Goal: Transaction & Acquisition: Download file/media

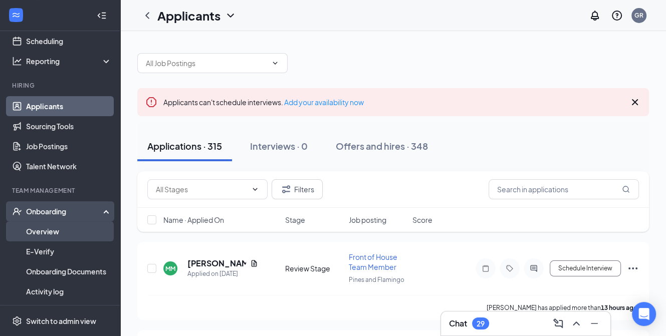
click at [65, 231] on link "Overview" at bounding box center [69, 231] width 86 height 20
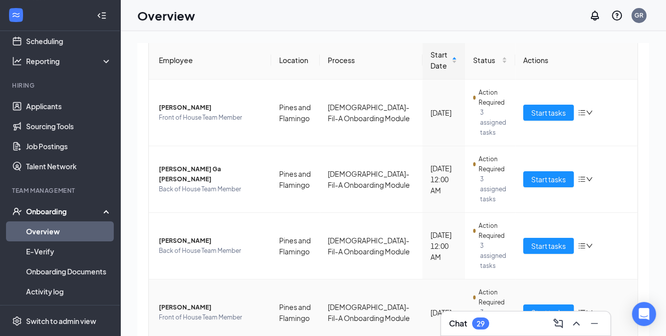
scroll to position [104, 0]
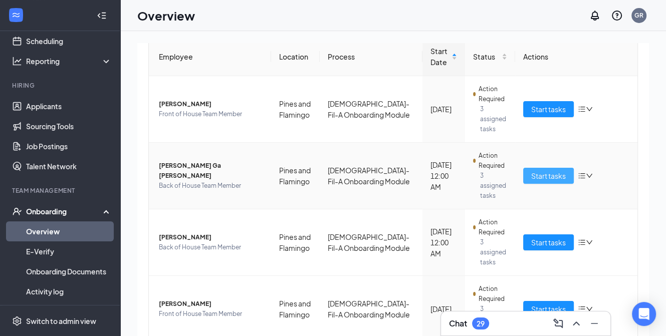
click at [531, 170] on span "Start tasks" at bounding box center [548, 175] width 35 height 11
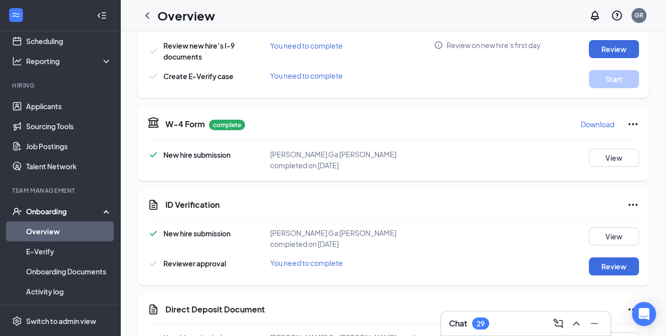
scroll to position [301, 0]
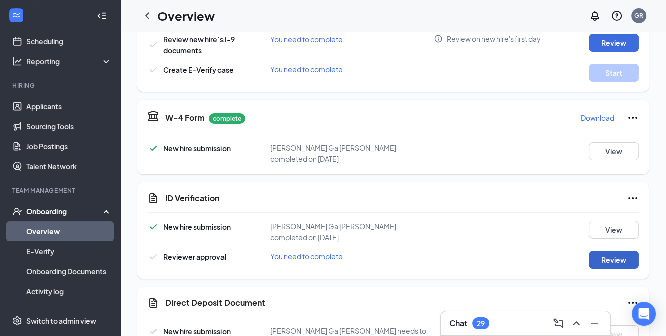
click at [602, 251] on button "Review" at bounding box center [614, 260] width 50 height 18
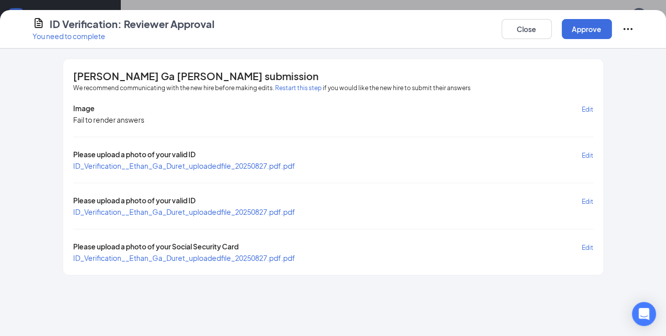
click at [206, 166] on span "ID_Verification__Ethan_Ga_Duret_uploadedfile_20250827.pdf.pdf" at bounding box center [184, 165] width 222 height 9
drag, startPoint x: 517, startPoint y: 28, endPoint x: 515, endPoint y: 33, distance: 5.7
click at [517, 32] on button "Close" at bounding box center [527, 29] width 50 height 20
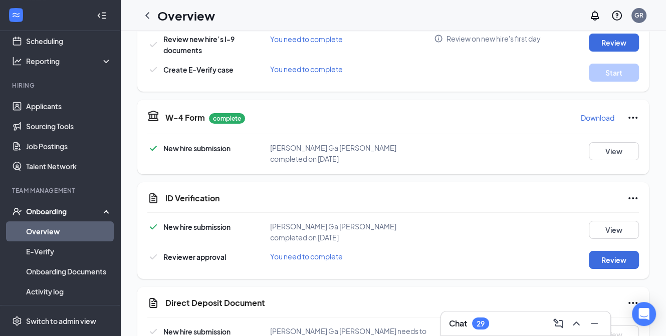
click at [38, 228] on link "Overview" at bounding box center [69, 231] width 86 height 20
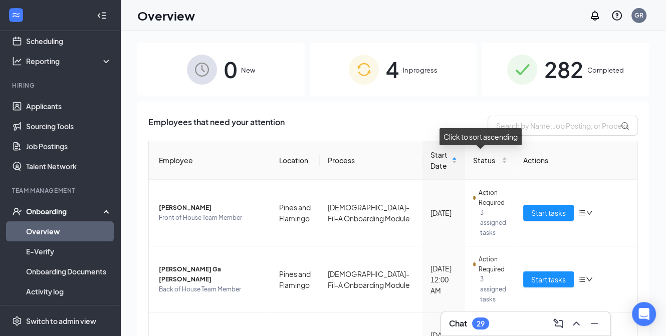
click at [574, 74] on span "282" at bounding box center [563, 69] width 39 height 35
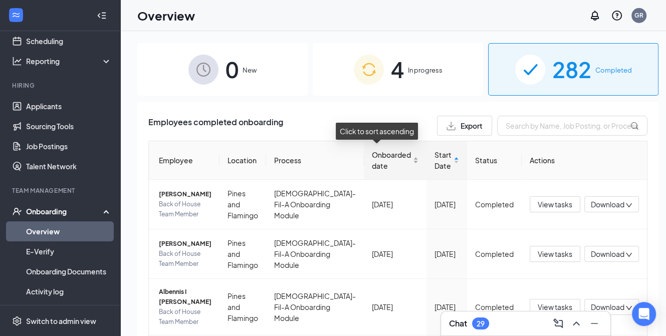
click at [397, 160] on div "Onboarded date" at bounding box center [395, 160] width 47 height 22
click at [398, 160] on div "Onboarded date" at bounding box center [395, 160] width 47 height 22
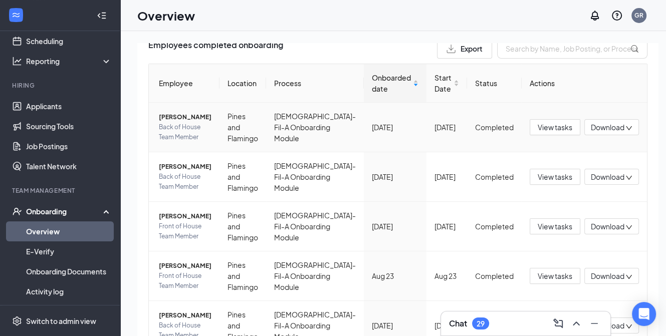
scroll to position [50, 0]
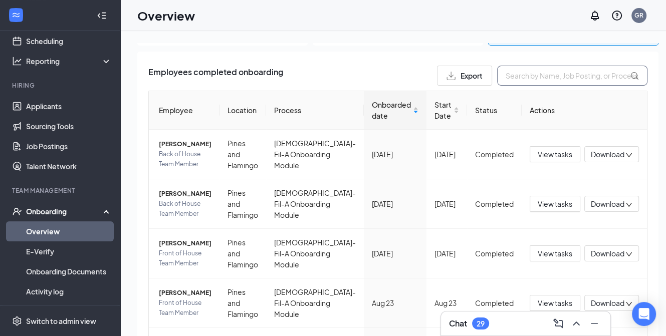
click at [515, 71] on input "text" at bounding box center [572, 76] width 150 height 20
type input "t"
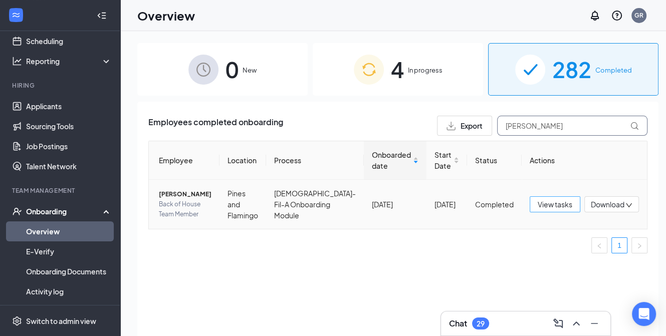
type input "johns"
click at [541, 206] on span "View tasks" at bounding box center [555, 204] width 35 height 11
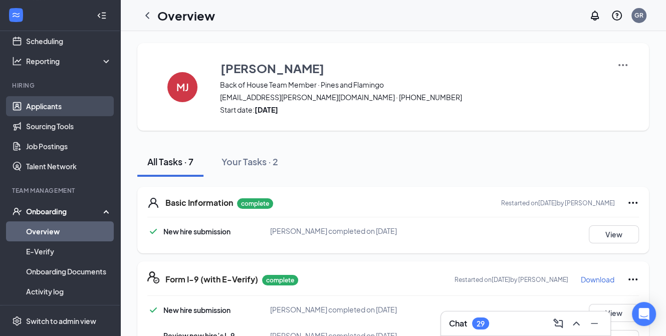
click at [39, 103] on link "Applicants" at bounding box center [69, 106] width 86 height 20
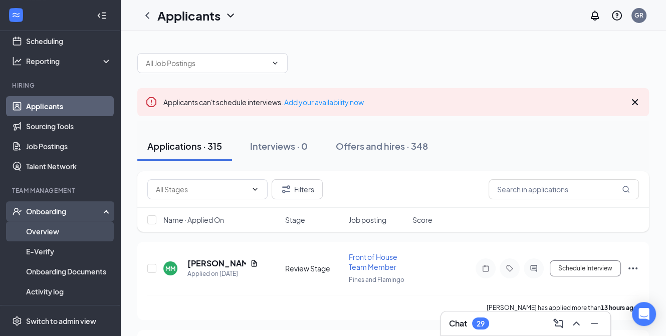
click at [52, 230] on link "Overview" at bounding box center [69, 231] width 86 height 20
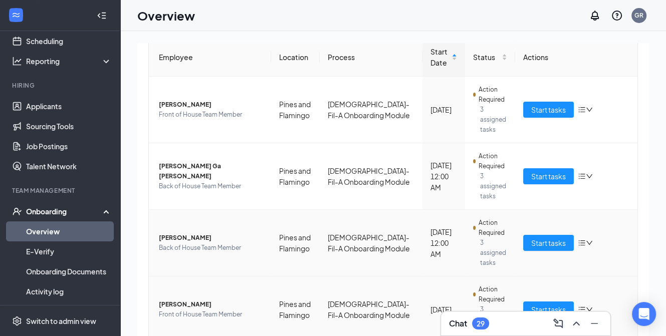
scroll to position [104, 0]
click at [561, 234] on button "Start tasks" at bounding box center [548, 242] width 51 height 16
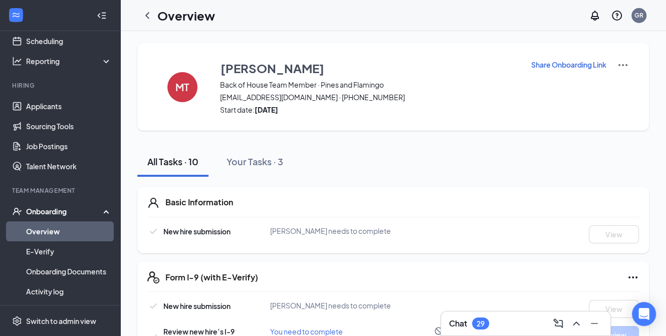
click at [564, 64] on p "Share Onboarding Link" at bounding box center [568, 65] width 75 height 10
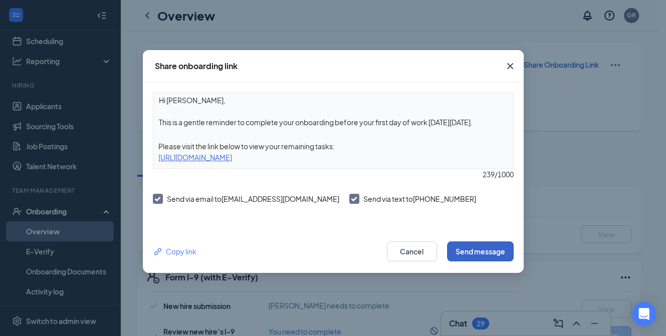
click at [474, 253] on button "Send message" at bounding box center [480, 251] width 67 height 20
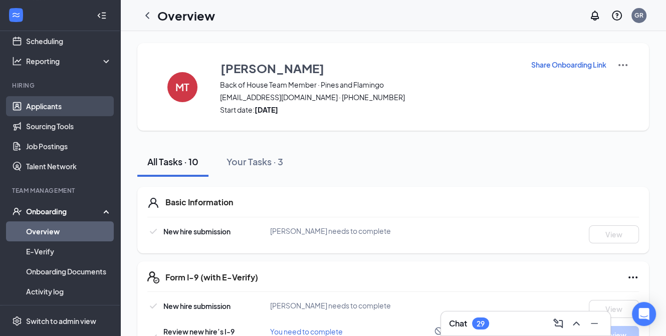
click at [42, 104] on link "Applicants" at bounding box center [69, 106] width 86 height 20
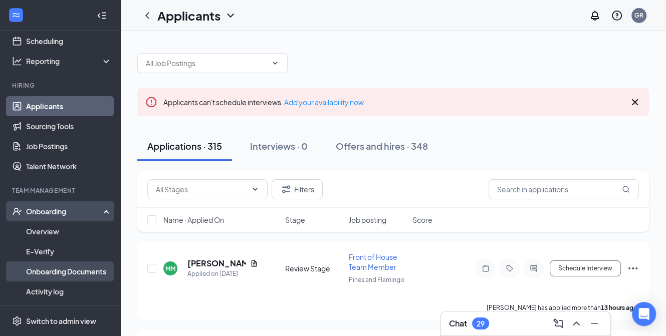
click at [55, 270] on link "Onboarding Documents" at bounding box center [69, 272] width 86 height 20
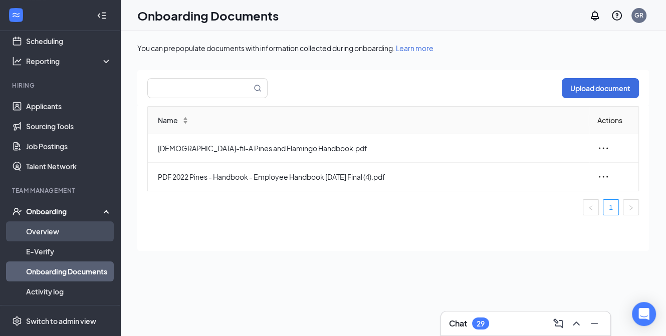
click at [52, 228] on link "Overview" at bounding box center [69, 231] width 86 height 20
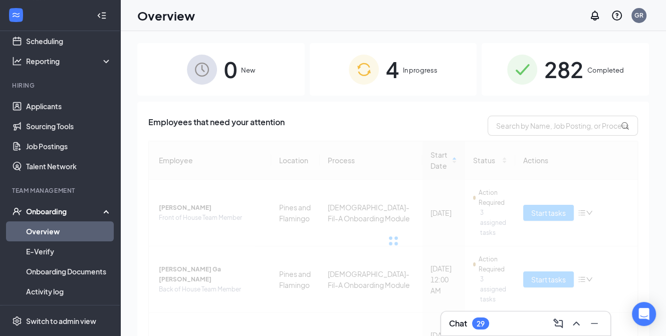
click at [535, 62] on div "282 Completed" at bounding box center [564, 69] width 167 height 53
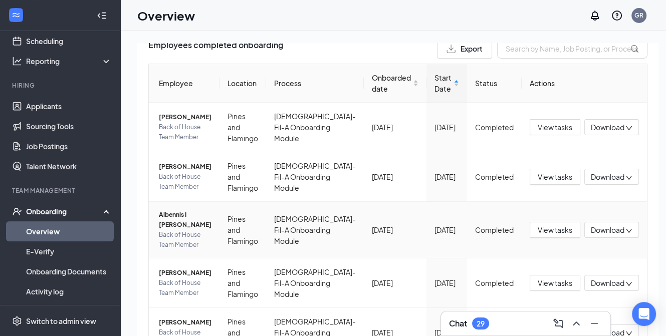
scroll to position [100, 0]
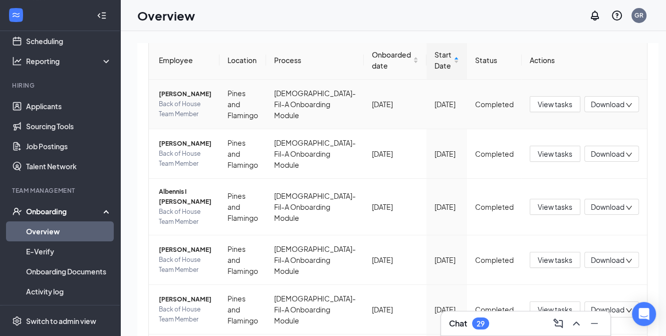
click at [625, 103] on icon "down" at bounding box center [628, 105] width 7 height 7
click at [542, 100] on span "View tasks" at bounding box center [555, 104] width 35 height 11
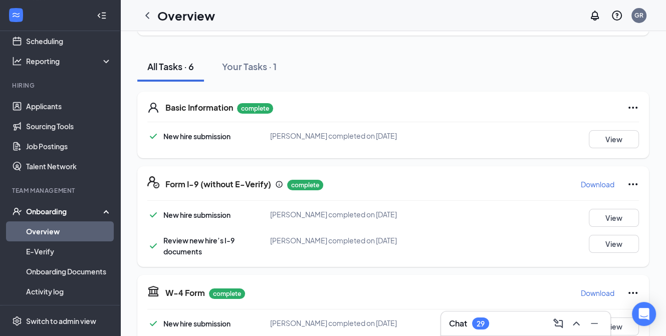
scroll to position [100, 0]
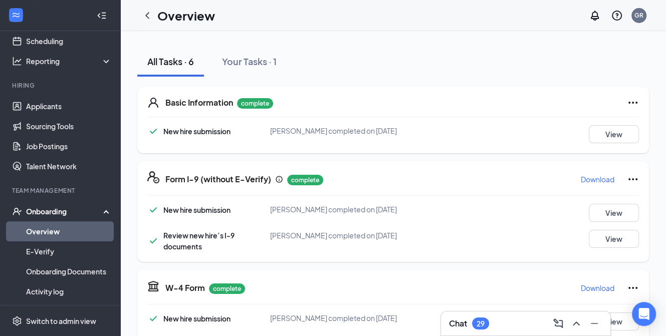
click at [590, 176] on p "Download" at bounding box center [598, 179] width 34 height 10
click at [149, 14] on icon "ChevronLeft" at bounding box center [147, 16] width 12 height 12
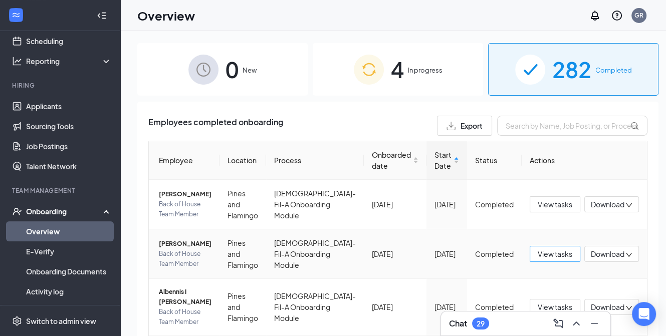
click at [538, 257] on span "View tasks" at bounding box center [555, 254] width 35 height 11
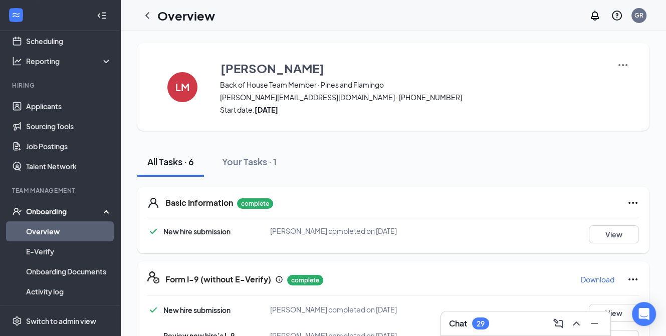
click at [584, 282] on p "Download" at bounding box center [598, 280] width 34 height 10
click at [148, 14] on icon "ChevronLeft" at bounding box center [147, 15] width 4 height 7
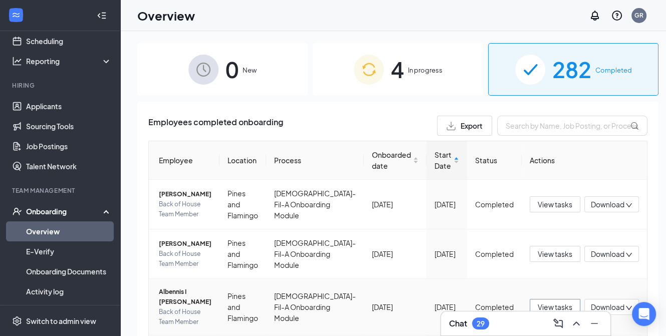
click at [551, 302] on span "View tasks" at bounding box center [555, 307] width 35 height 11
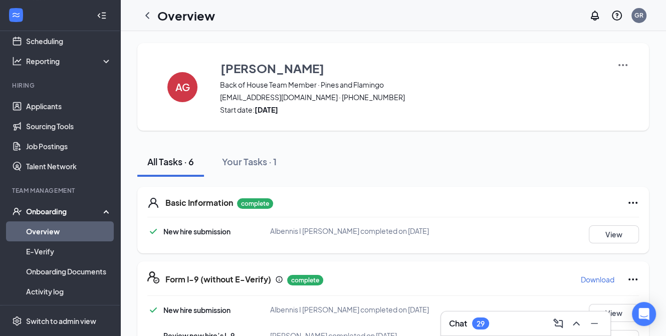
click at [587, 281] on p "Download" at bounding box center [598, 280] width 34 height 10
click at [148, 13] on icon "ChevronLeft" at bounding box center [147, 15] width 4 height 7
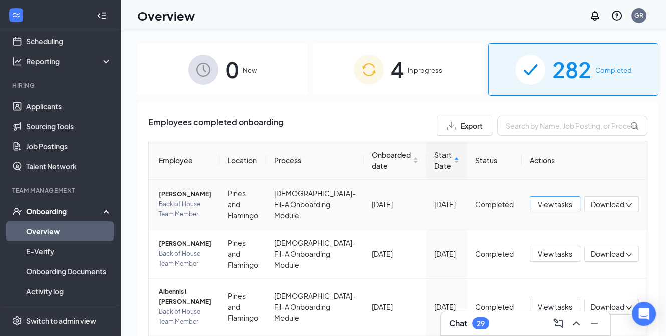
click at [538, 205] on span "View tasks" at bounding box center [555, 204] width 35 height 11
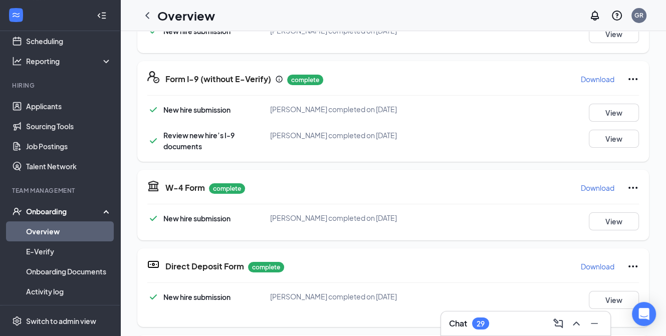
scroll to position [200, 0]
click at [146, 15] on icon "ChevronLeft" at bounding box center [147, 15] width 4 height 7
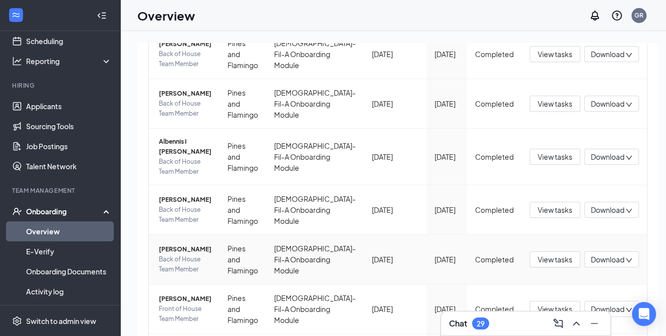
scroll to position [200, 0]
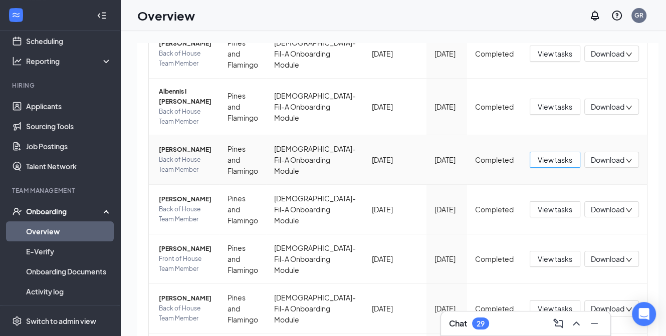
click at [539, 154] on span "View tasks" at bounding box center [555, 159] width 35 height 11
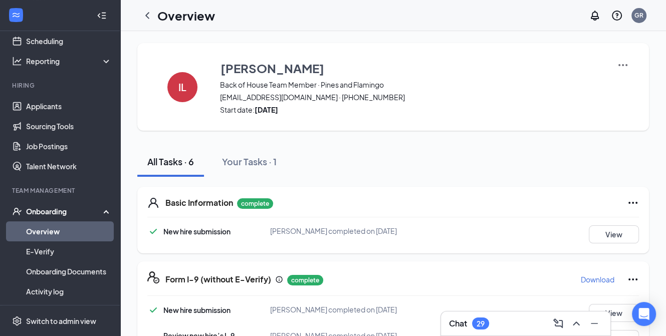
click at [596, 275] on p "Download" at bounding box center [598, 280] width 34 height 10
click at [146, 13] on icon "ChevronLeft" at bounding box center [147, 16] width 12 height 12
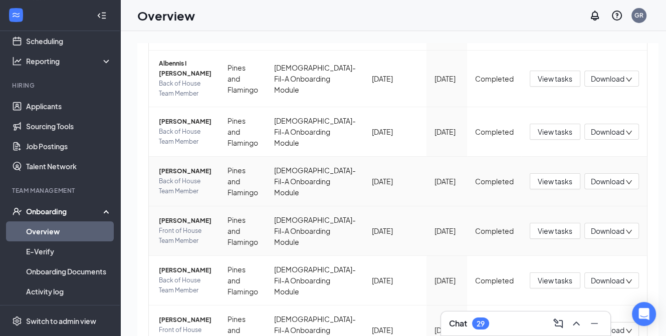
scroll to position [251, 0]
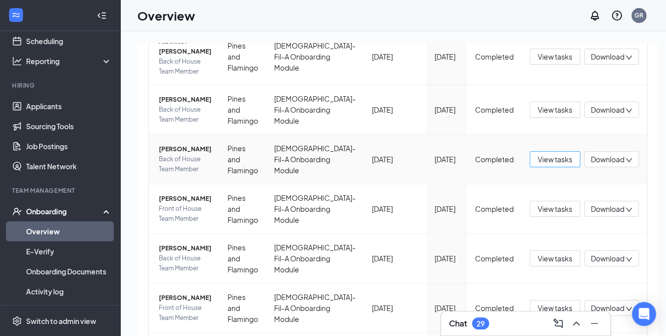
click at [539, 154] on span "View tasks" at bounding box center [555, 159] width 35 height 11
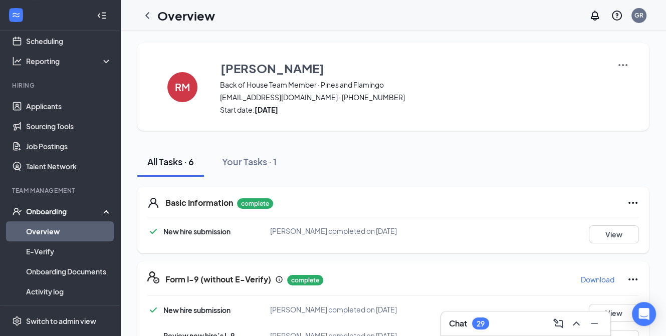
click at [589, 278] on p "Download" at bounding box center [598, 280] width 34 height 10
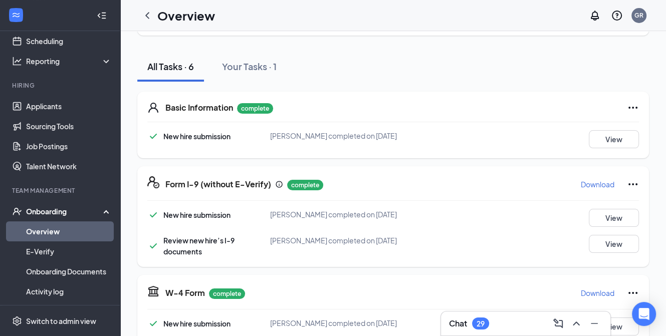
scroll to position [100, 0]
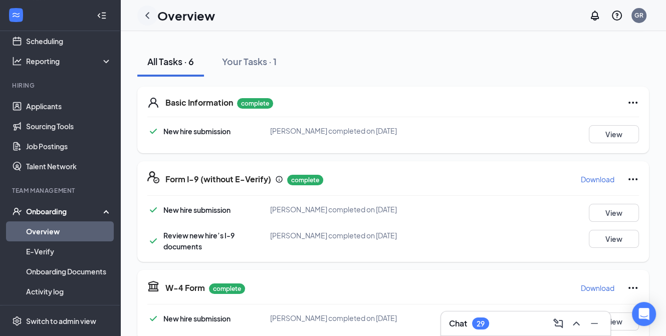
click at [150, 16] on icon "ChevronLeft" at bounding box center [147, 16] width 12 height 12
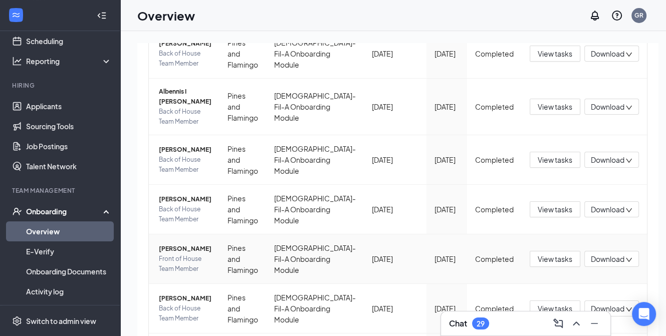
scroll to position [251, 0]
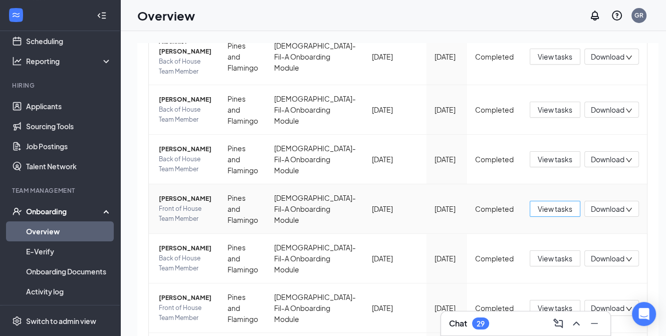
click at [551, 203] on span "View tasks" at bounding box center [555, 208] width 35 height 11
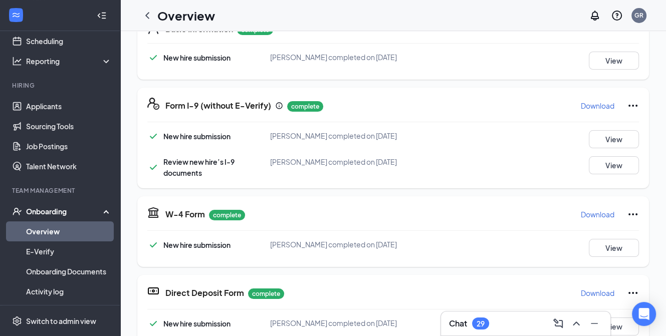
scroll to position [200, 0]
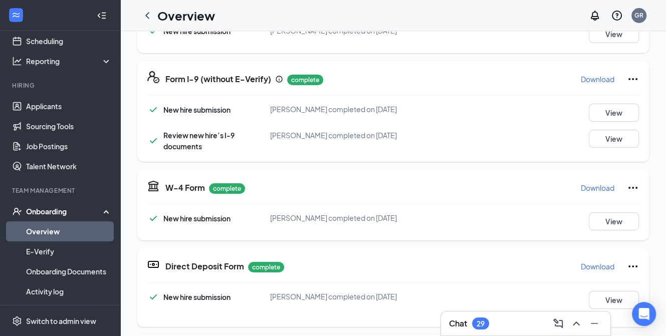
click at [591, 78] on p "Download" at bounding box center [598, 79] width 34 height 10
click at [145, 14] on icon "ChevronLeft" at bounding box center [147, 16] width 12 height 12
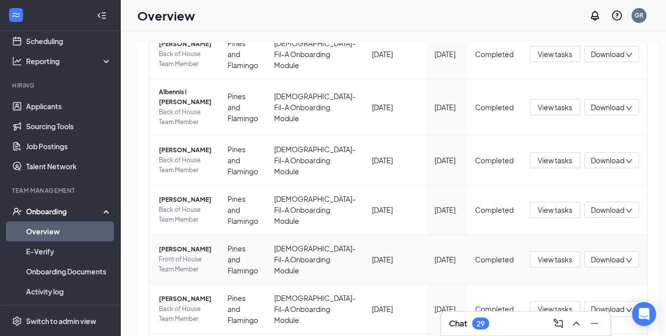
scroll to position [200, 0]
click at [539, 204] on span "View tasks" at bounding box center [555, 209] width 35 height 11
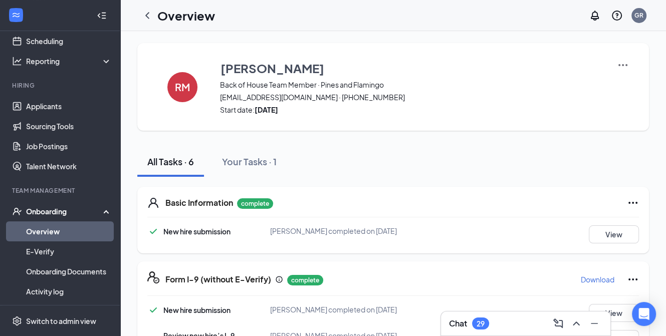
click at [587, 278] on p "Download" at bounding box center [598, 280] width 34 height 10
click at [151, 18] on icon "ChevronLeft" at bounding box center [147, 16] width 12 height 12
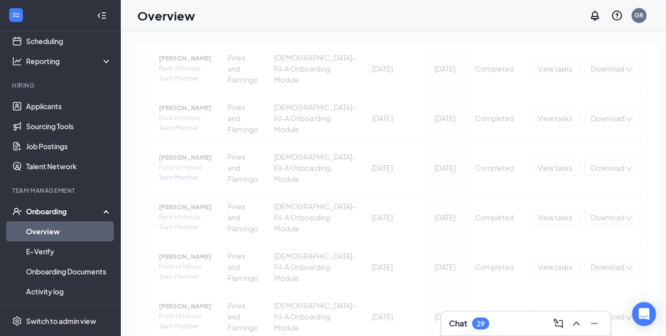
scroll to position [301, 0]
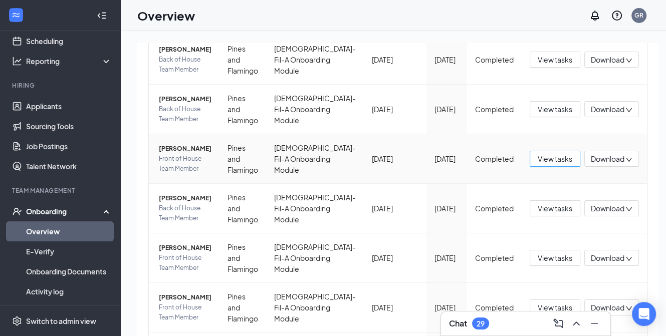
click at [544, 154] on span "View tasks" at bounding box center [555, 158] width 35 height 11
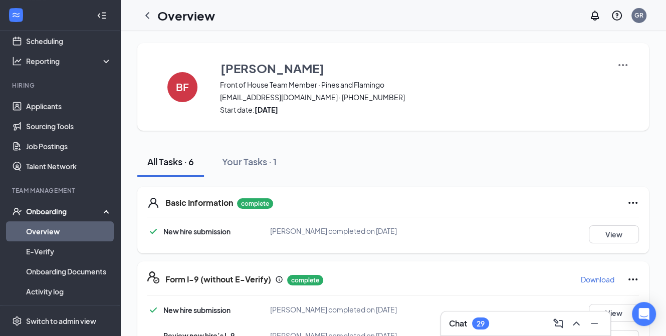
click at [585, 284] on p "Download" at bounding box center [598, 280] width 34 height 10
click at [147, 18] on icon "ChevronLeft" at bounding box center [147, 16] width 12 height 12
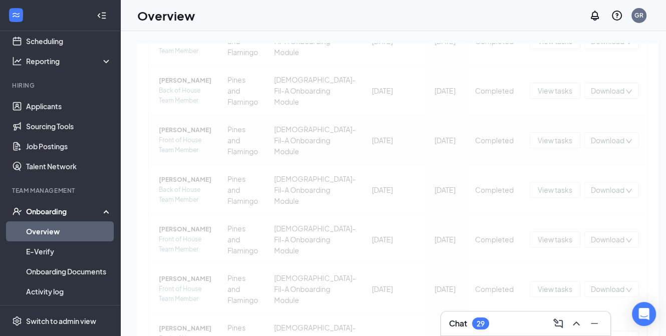
scroll to position [351, 0]
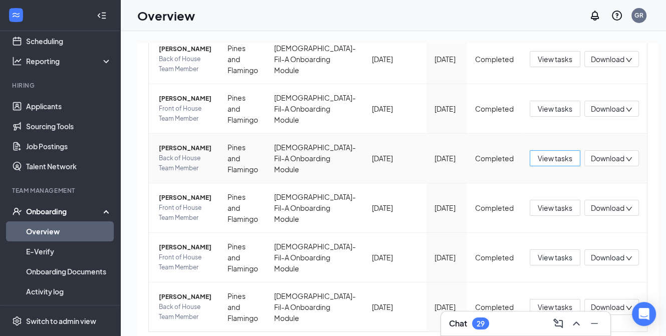
click at [549, 153] on span "View tasks" at bounding box center [555, 158] width 35 height 11
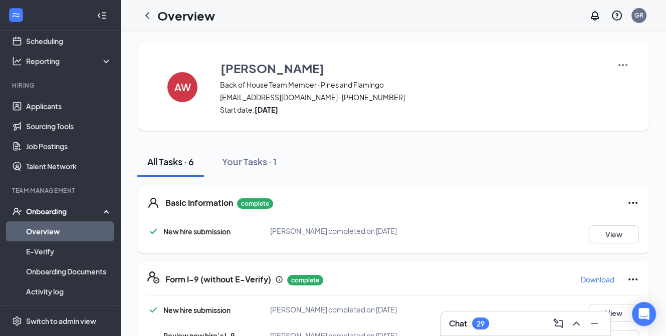
click at [585, 276] on p "Download" at bounding box center [598, 280] width 34 height 10
click at [149, 14] on icon "ChevronLeft" at bounding box center [147, 16] width 12 height 12
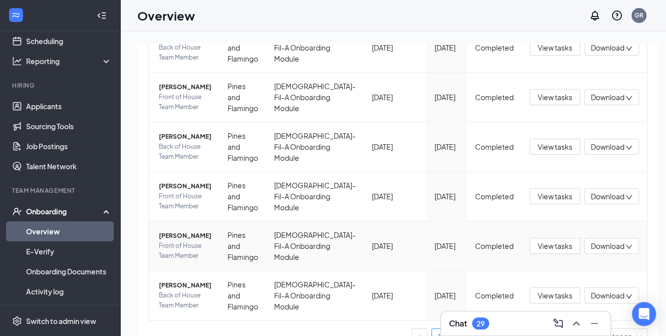
scroll to position [373, 0]
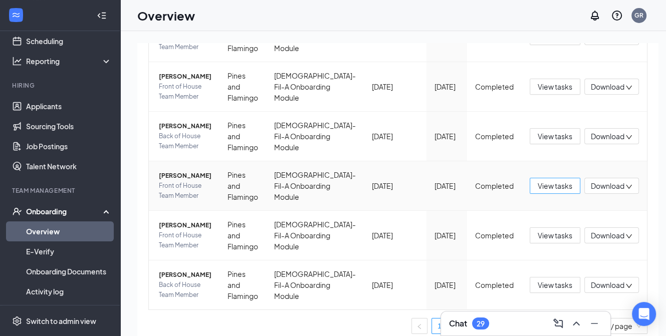
click at [547, 180] on span "View tasks" at bounding box center [555, 185] width 35 height 11
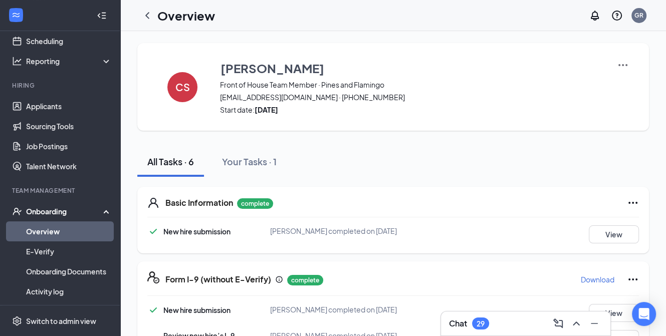
click at [585, 277] on p "Download" at bounding box center [598, 280] width 34 height 10
click at [149, 18] on icon "ChevronLeft" at bounding box center [147, 16] width 12 height 12
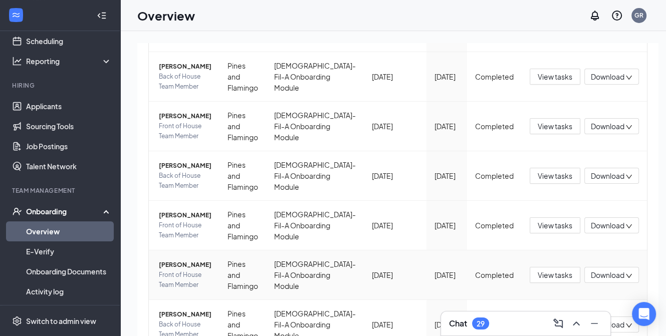
scroll to position [351, 0]
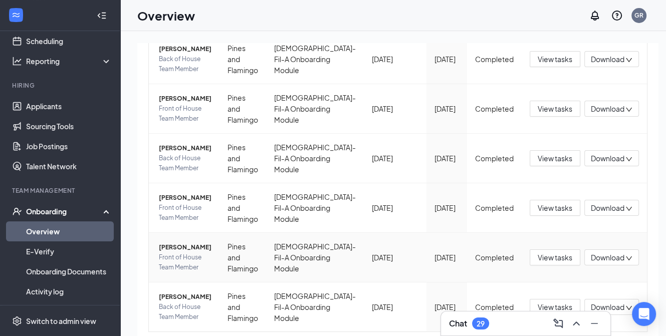
click at [172, 242] on span "[PERSON_NAME]" at bounding box center [185, 247] width 53 height 10
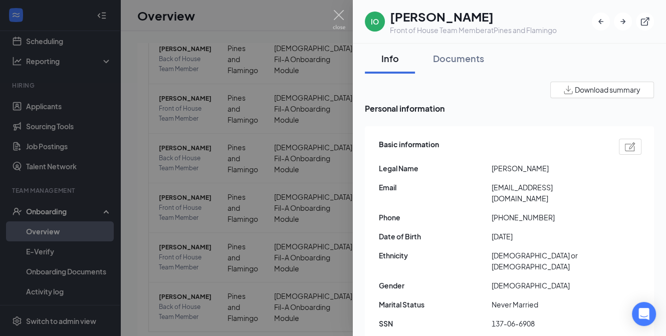
click at [137, 250] on div at bounding box center [333, 168] width 666 height 336
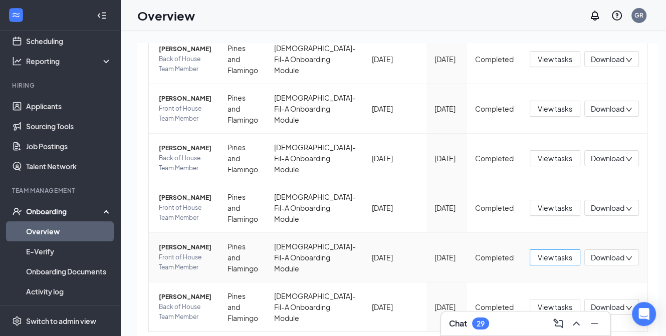
click at [538, 252] on span "View tasks" at bounding box center [555, 257] width 35 height 11
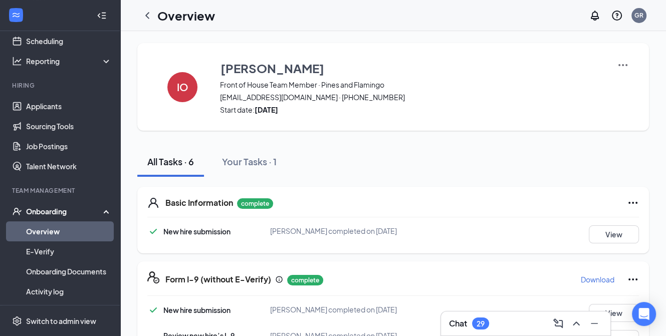
click at [592, 280] on p "Download" at bounding box center [598, 280] width 34 height 10
click at [150, 17] on icon "ChevronLeft" at bounding box center [147, 16] width 12 height 12
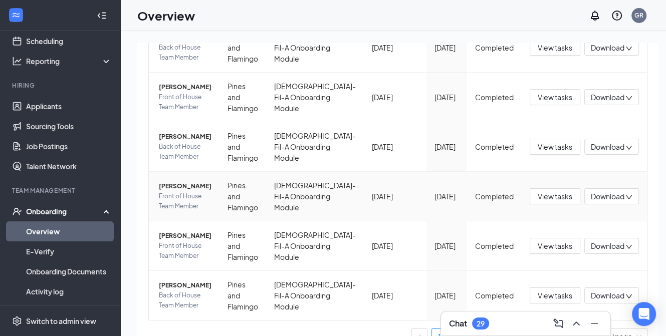
scroll to position [373, 0]
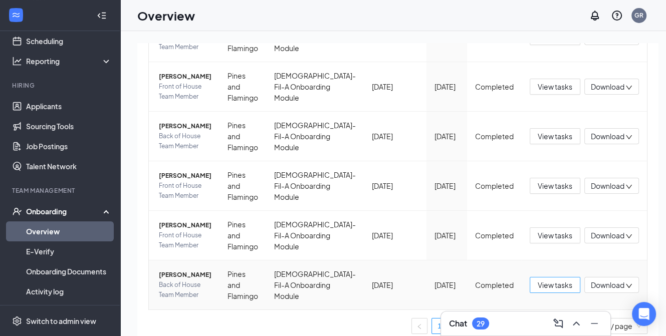
click at [541, 280] on span "View tasks" at bounding box center [555, 285] width 35 height 11
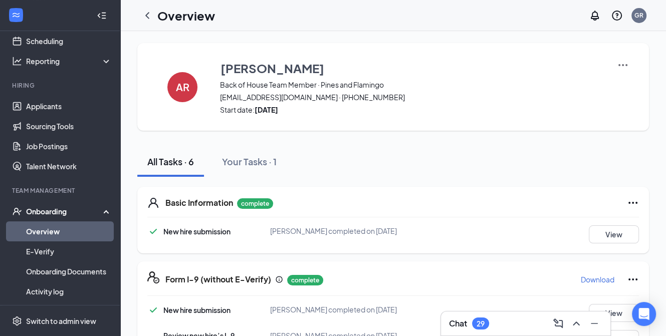
click at [594, 278] on p "Download" at bounding box center [598, 280] width 34 height 10
click at [147, 14] on icon "ChevronLeft" at bounding box center [147, 16] width 12 height 12
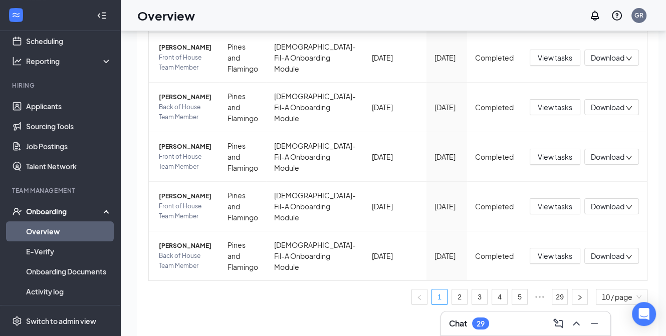
scroll to position [45, 0]
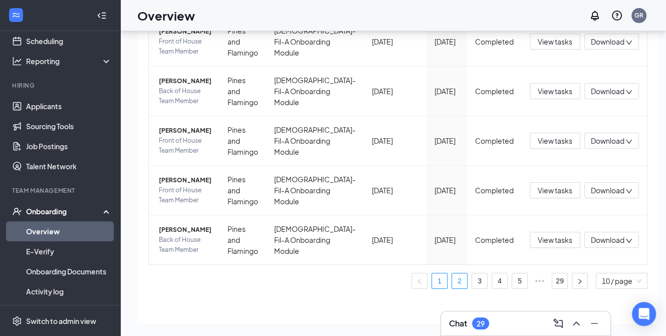
click at [452, 274] on link "2" at bounding box center [459, 281] width 15 height 15
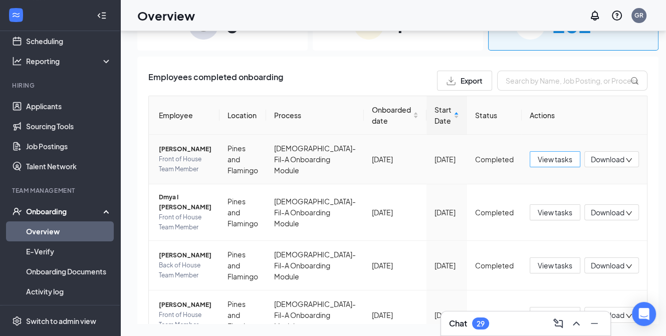
click at [547, 160] on span "View tasks" at bounding box center [555, 159] width 35 height 11
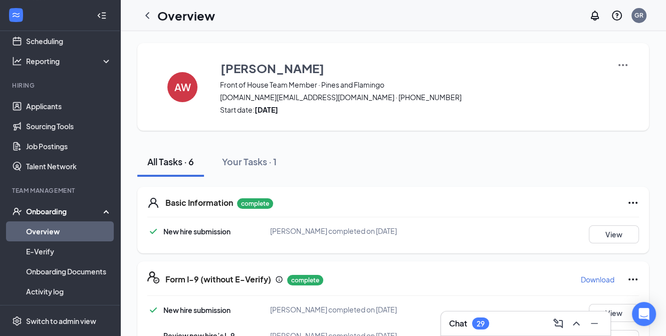
click at [597, 278] on p "Download" at bounding box center [598, 280] width 34 height 10
click at [148, 18] on icon "ChevronLeft" at bounding box center [147, 15] width 4 height 7
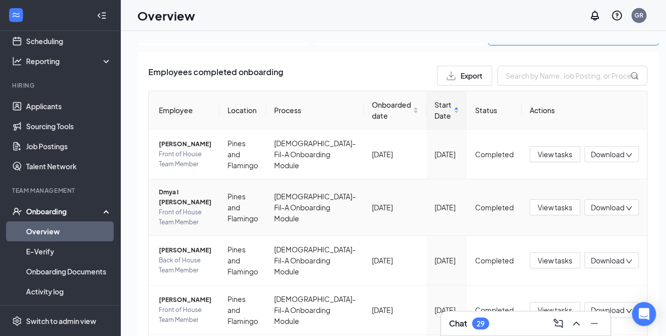
scroll to position [100, 0]
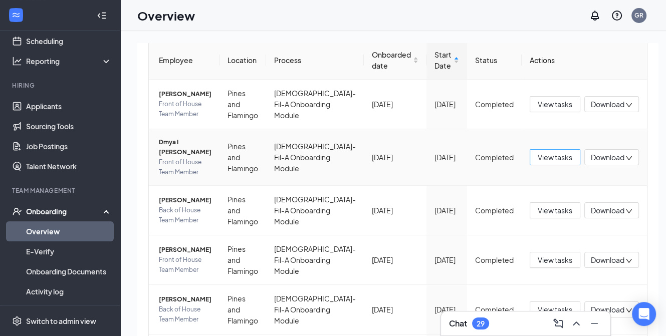
click at [538, 152] on span "View tasks" at bounding box center [555, 157] width 35 height 11
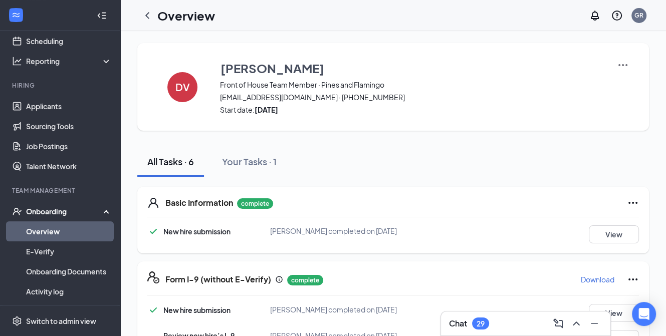
click at [597, 279] on p "Download" at bounding box center [598, 280] width 34 height 10
click at [150, 16] on icon "ChevronLeft" at bounding box center [147, 16] width 12 height 12
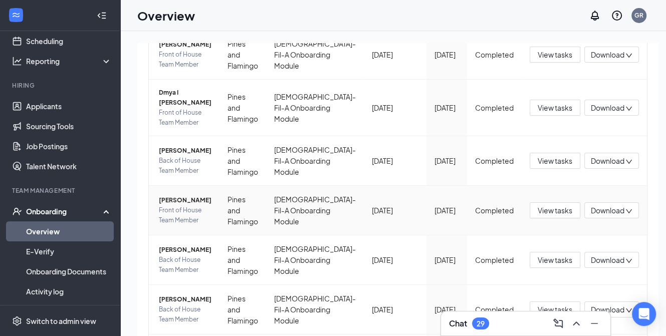
scroll to position [150, 0]
click at [538, 155] on span "View tasks" at bounding box center [555, 160] width 35 height 11
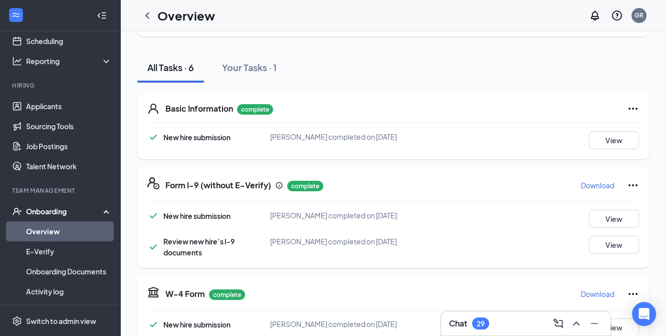
scroll to position [100, 0]
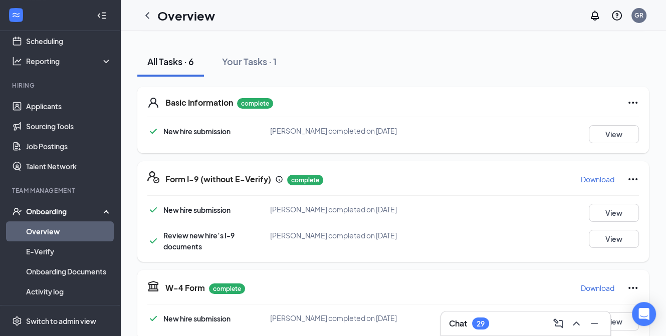
click at [586, 175] on p "Download" at bounding box center [598, 179] width 34 height 10
click at [147, 15] on icon "ChevronLeft" at bounding box center [147, 16] width 12 height 12
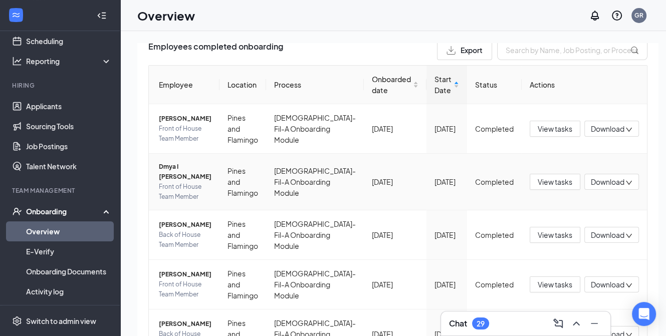
scroll to position [100, 0]
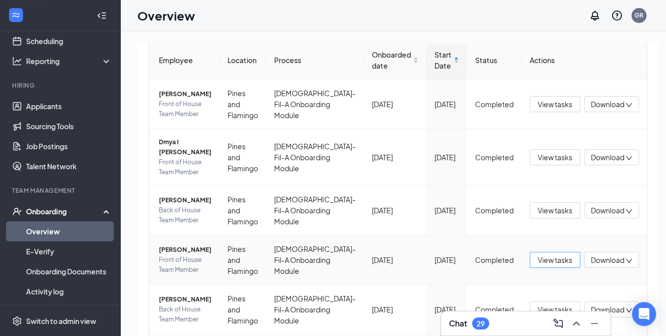
click at [539, 255] on span "View tasks" at bounding box center [555, 260] width 35 height 11
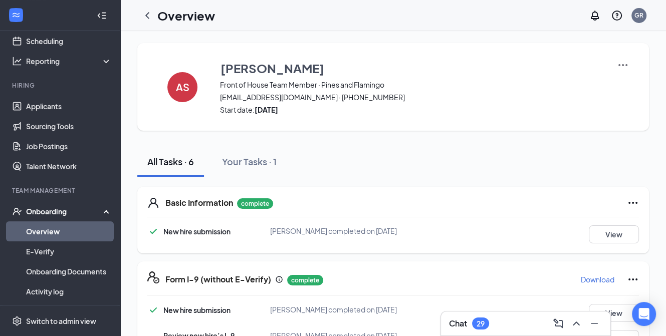
click at [590, 280] on p "Download" at bounding box center [598, 280] width 34 height 10
click at [149, 16] on icon "ChevronLeft" at bounding box center [147, 16] width 12 height 12
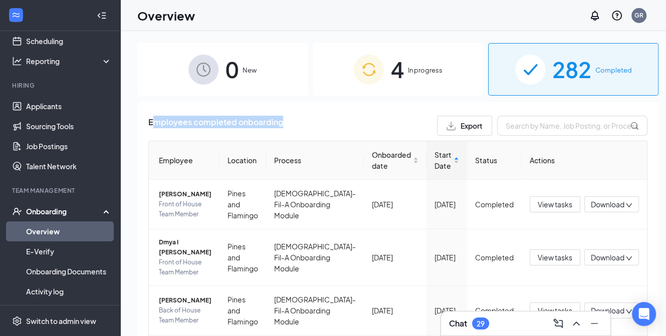
drag, startPoint x: 151, startPoint y: 121, endPoint x: 293, endPoint y: 120, distance: 141.8
click at [293, 120] on div "Employees completed onboarding Export" at bounding box center [397, 126] width 499 height 20
drag, startPoint x: 282, startPoint y: 122, endPoint x: 140, endPoint y: 119, distance: 141.3
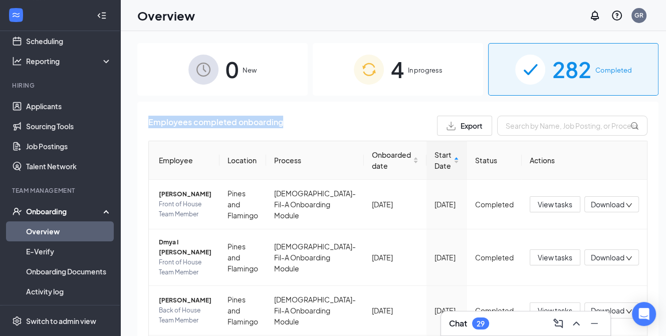
drag, startPoint x: 150, startPoint y: 122, endPoint x: 288, endPoint y: 126, distance: 138.3
click at [288, 126] on div "Employees completed onboarding Export" at bounding box center [397, 126] width 499 height 20
click at [288, 121] on div "Employees completed onboarding Export" at bounding box center [397, 126] width 499 height 20
drag, startPoint x: 284, startPoint y: 124, endPoint x: 148, endPoint y: 120, distance: 135.8
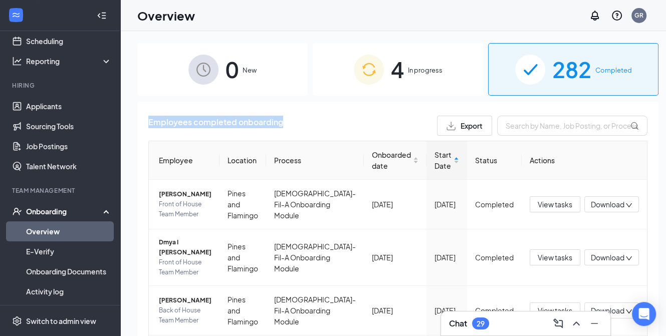
click at [148, 120] on div "Employees completed onboarding Export" at bounding box center [397, 126] width 499 height 20
drag, startPoint x: 289, startPoint y: 118, endPoint x: 148, endPoint y: 118, distance: 140.3
click at [148, 118] on div "Employees completed onboarding Export" at bounding box center [397, 126] width 499 height 20
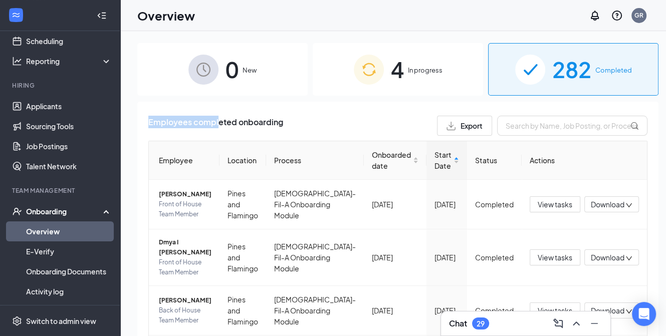
drag, startPoint x: 148, startPoint y: 124, endPoint x: 223, endPoint y: 129, distance: 75.9
click at [243, 116] on span "Employees completed onboarding" at bounding box center [215, 126] width 135 height 20
click at [301, 122] on div "Employees completed onboarding Export" at bounding box center [397, 126] width 499 height 20
drag, startPoint x: 283, startPoint y: 125, endPoint x: 128, endPoint y: 118, distance: 154.4
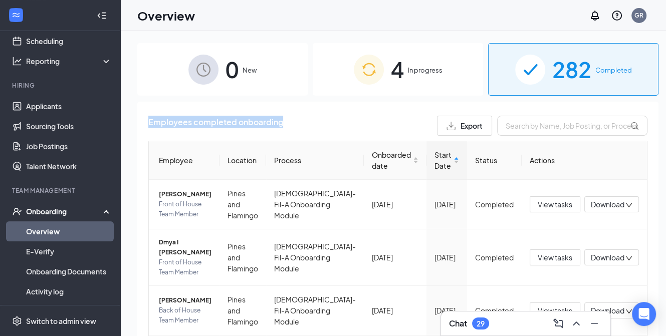
click at [128, 118] on div "0 New 4 In progress 282 Completed Employees completed onboarding Export Employe…" at bounding box center [397, 206] width 555 height 350
click at [158, 120] on span "Employees completed onboarding" at bounding box center [215, 126] width 135 height 20
drag, startPoint x: 283, startPoint y: 122, endPoint x: 129, endPoint y: 123, distance: 153.8
click at [129, 123] on div "0 New 4 In progress 282 Completed Employees completed onboarding Export Employe…" at bounding box center [397, 206] width 555 height 350
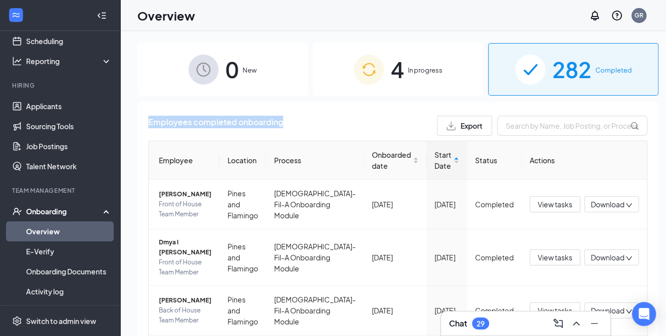
drag, startPoint x: 150, startPoint y: 122, endPoint x: 319, endPoint y: 124, distance: 168.9
click at [319, 124] on div "Employees completed onboarding Export" at bounding box center [397, 126] width 499 height 20
click at [318, 124] on div "Employees completed onboarding Export" at bounding box center [397, 126] width 499 height 20
drag, startPoint x: 280, startPoint y: 124, endPoint x: 263, endPoint y: 125, distance: 17.1
click at [263, 125] on span "Employees completed onboarding" at bounding box center [215, 126] width 135 height 20
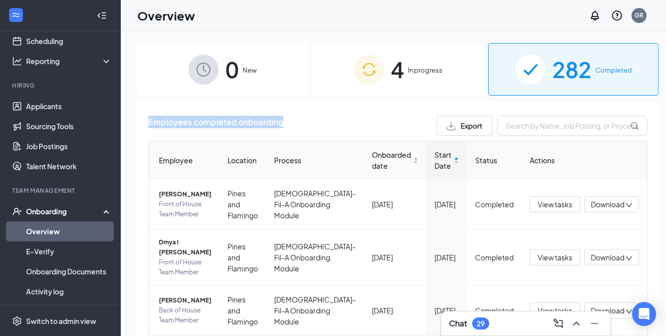
drag, startPoint x: 301, startPoint y: 124, endPoint x: 147, endPoint y: 123, distance: 153.8
drag, startPoint x: 148, startPoint y: 122, endPoint x: 286, endPoint y: 122, distance: 137.8
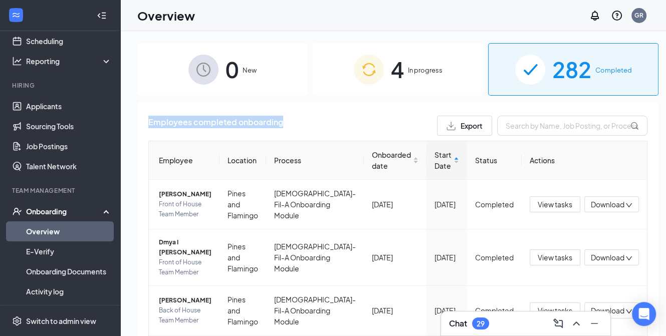
click at [286, 122] on div "Employees completed onboarding Export" at bounding box center [397, 126] width 499 height 20
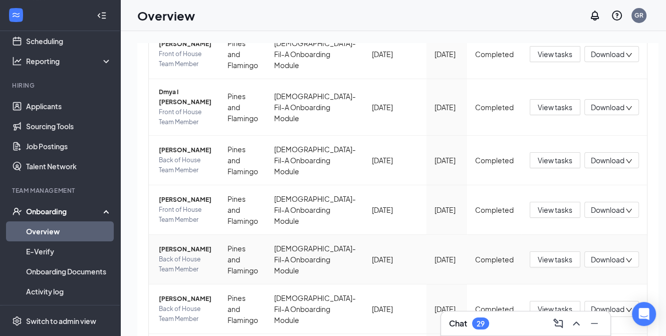
scroll to position [200, 0]
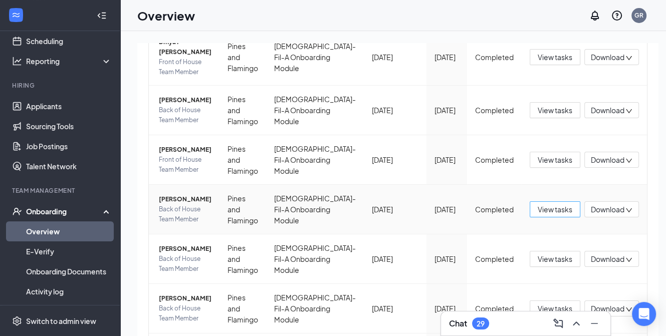
click at [547, 204] on span "View tasks" at bounding box center [555, 209] width 35 height 11
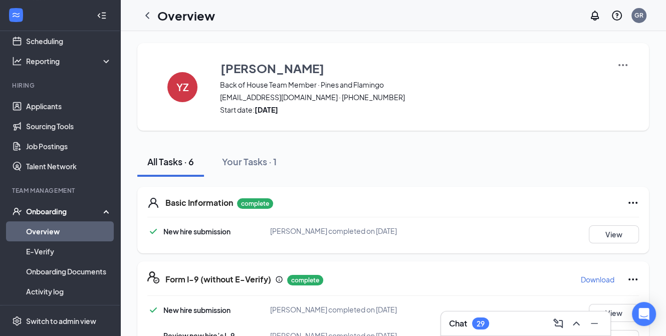
click at [592, 278] on p "Download" at bounding box center [598, 280] width 34 height 10
click at [149, 12] on icon "ChevronLeft" at bounding box center [147, 16] width 12 height 12
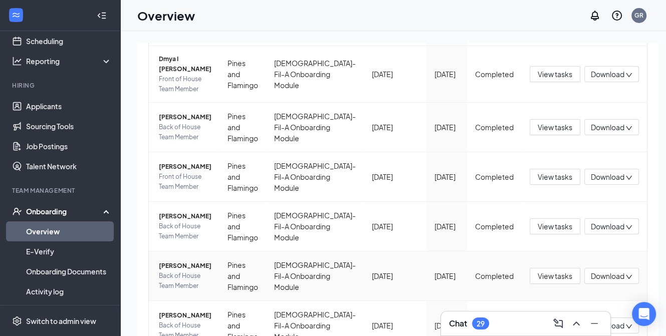
scroll to position [200, 0]
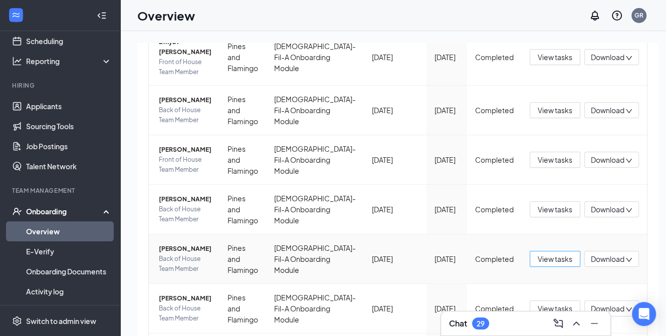
click at [543, 254] on span "View tasks" at bounding box center [555, 259] width 35 height 11
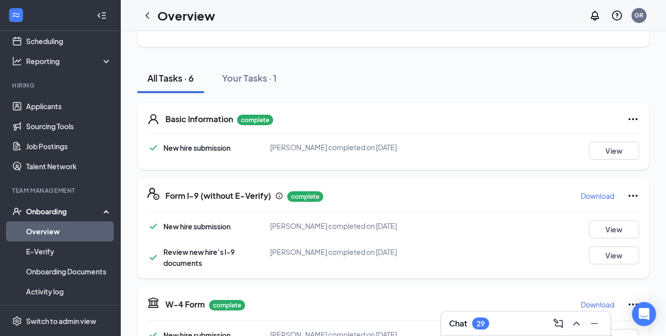
scroll to position [100, 0]
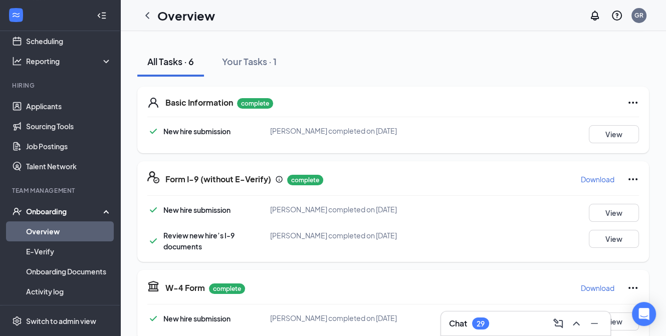
click at [601, 179] on p "Download" at bounding box center [598, 179] width 34 height 10
click at [152, 15] on div at bounding box center [147, 16] width 20 height 20
click at [149, 14] on icon "ChevronLeft" at bounding box center [147, 16] width 12 height 12
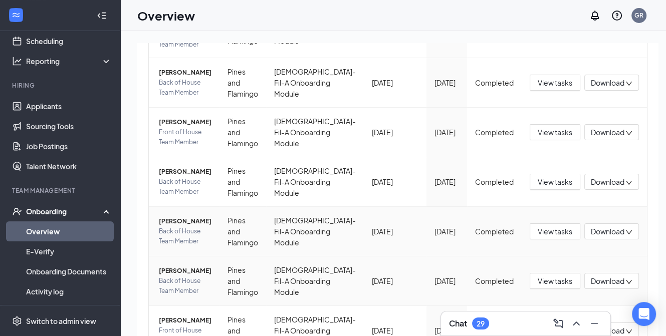
scroll to position [251, 0]
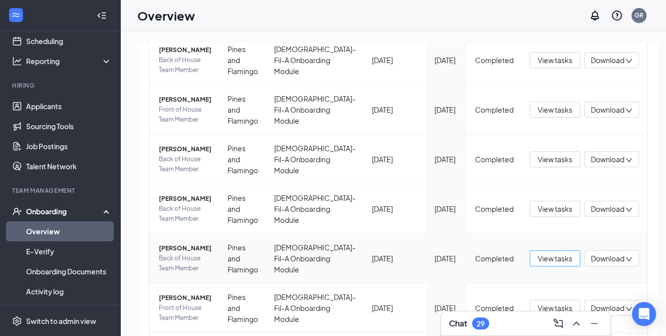
click at [544, 253] on span "View tasks" at bounding box center [555, 258] width 35 height 11
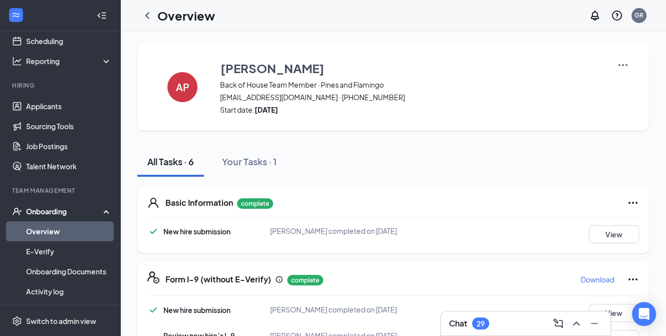
scroll to position [50, 0]
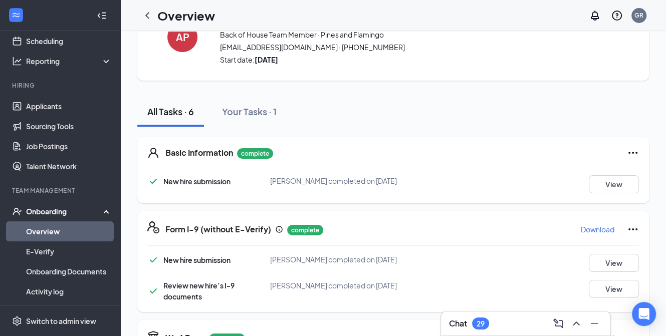
click at [598, 227] on p "Download" at bounding box center [598, 229] width 34 height 10
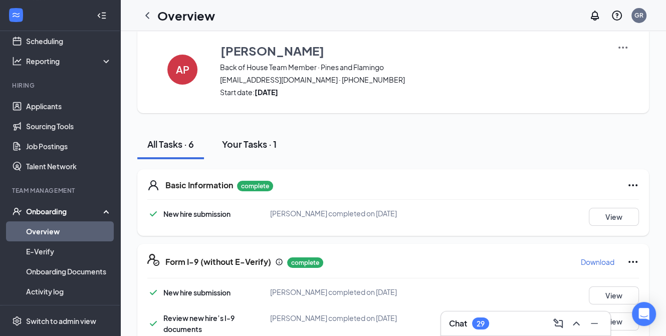
scroll to position [0, 0]
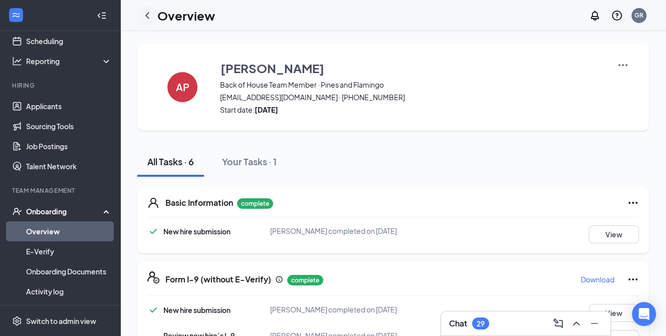
click at [150, 19] on icon "ChevronLeft" at bounding box center [147, 16] width 12 height 12
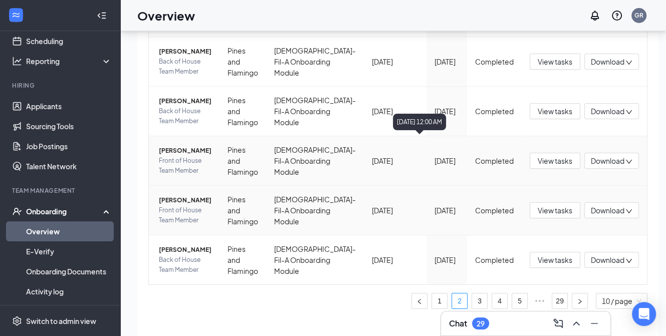
scroll to position [45, 0]
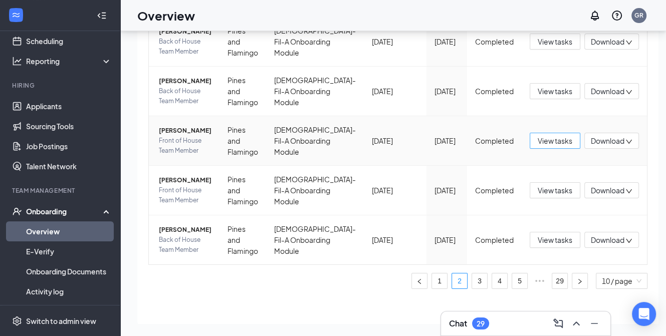
click at [539, 135] on span "View tasks" at bounding box center [555, 140] width 35 height 11
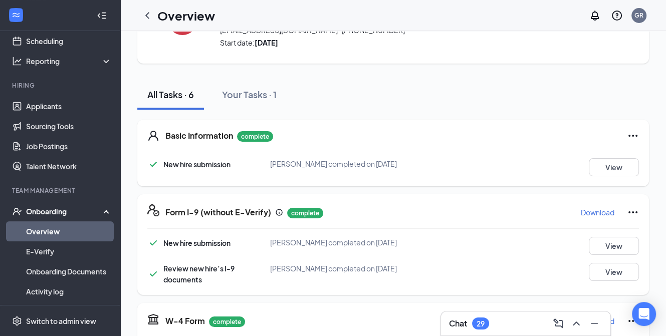
scroll to position [100, 0]
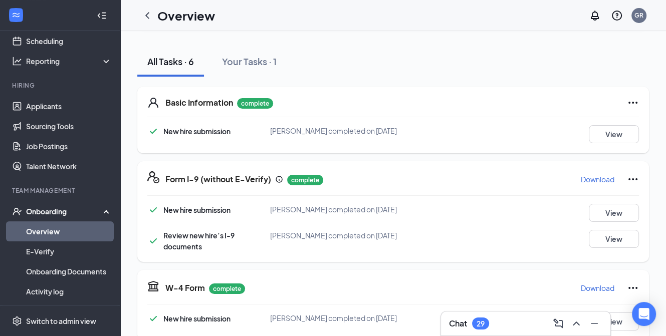
click at [588, 177] on p "Download" at bounding box center [598, 179] width 34 height 10
click at [150, 14] on icon "ChevronLeft" at bounding box center [147, 16] width 12 height 12
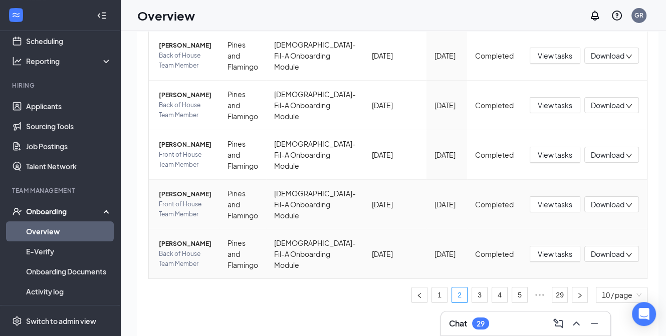
scroll to position [45, 0]
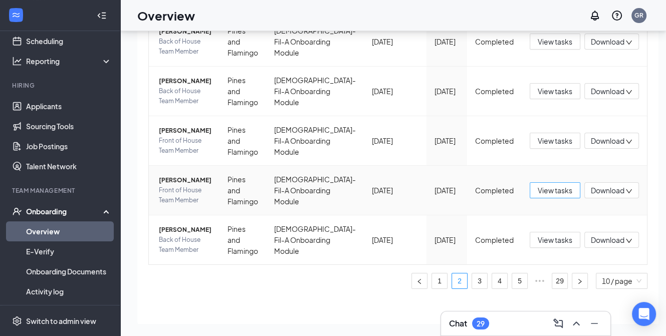
click at [545, 185] on span "View tasks" at bounding box center [555, 190] width 35 height 11
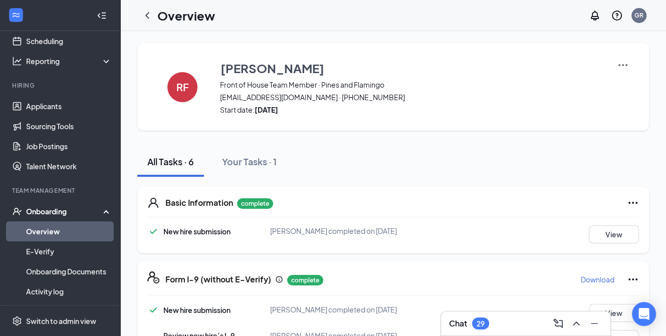
click at [585, 278] on p "Download" at bounding box center [598, 280] width 34 height 10
click at [149, 13] on icon "ChevronLeft" at bounding box center [147, 16] width 12 height 12
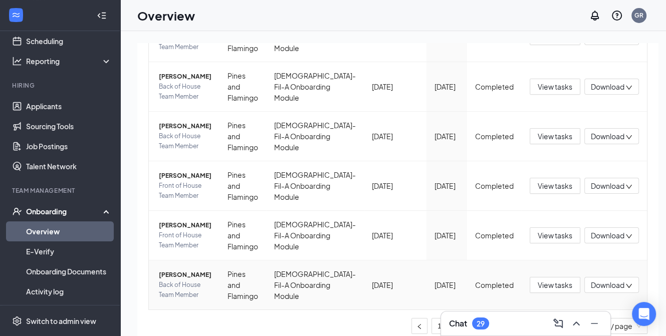
scroll to position [45, 0]
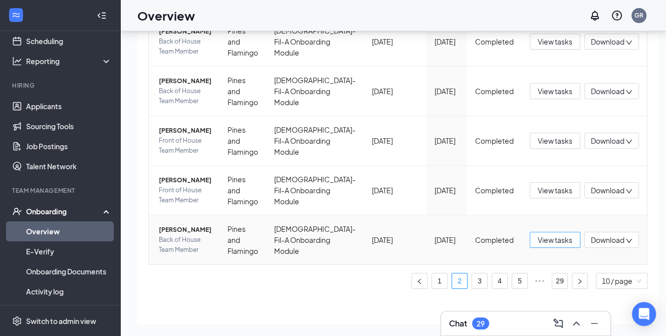
click at [538, 234] on span "View tasks" at bounding box center [555, 239] width 35 height 11
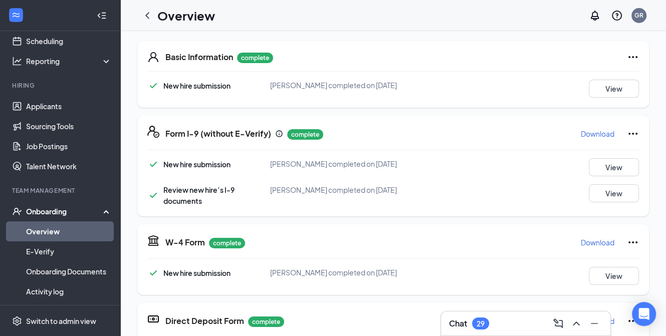
scroll to position [111, 0]
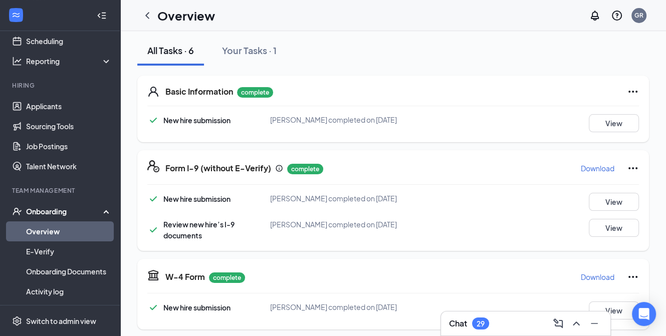
click at [598, 167] on p "Download" at bounding box center [598, 168] width 34 height 10
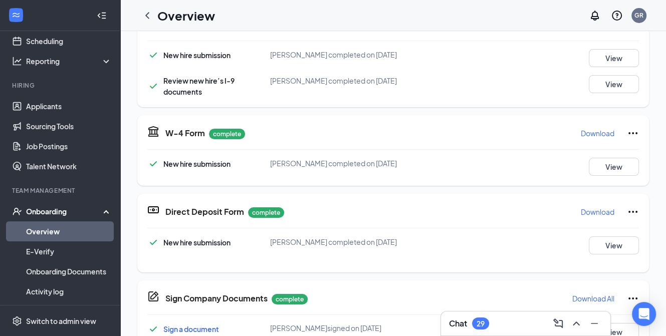
scroll to position [512, 0]
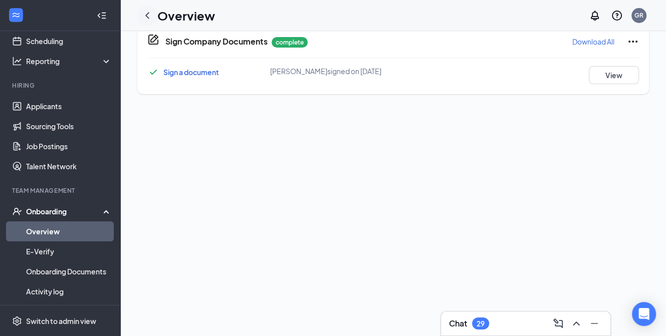
click at [147, 14] on icon "ChevronLeft" at bounding box center [147, 15] width 4 height 7
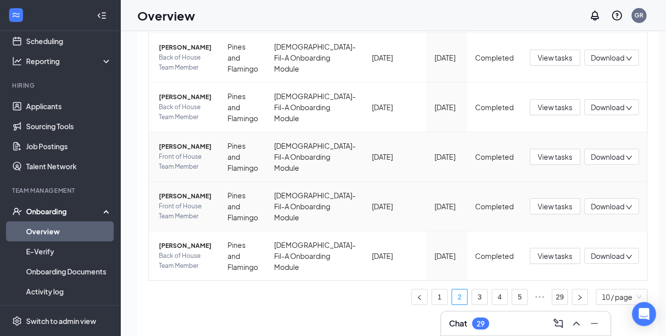
scroll to position [45, 0]
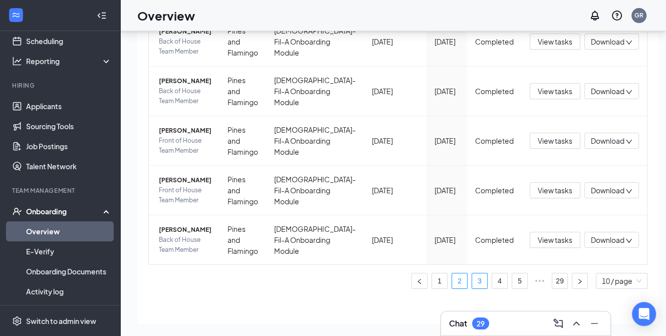
click at [472, 275] on link "3" at bounding box center [479, 281] width 15 height 15
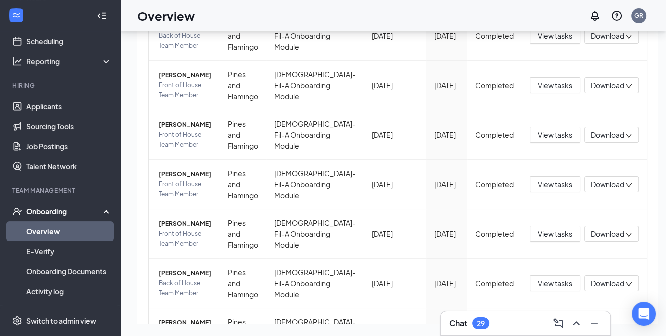
scroll to position [22, 0]
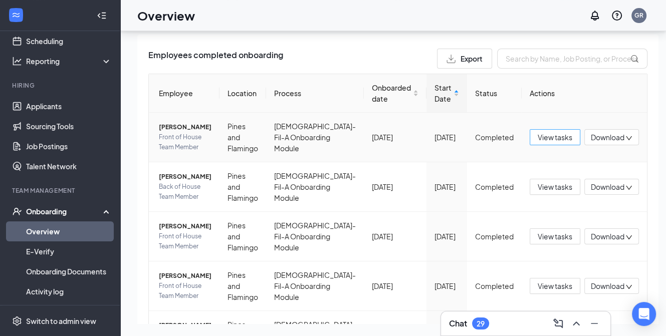
click at [546, 139] on span "View tasks" at bounding box center [555, 137] width 35 height 11
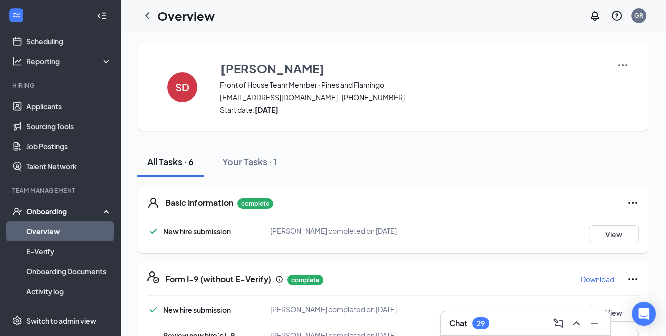
click at [587, 276] on p "Download" at bounding box center [598, 280] width 34 height 10
click at [146, 14] on icon "ChevronLeft" at bounding box center [147, 16] width 12 height 12
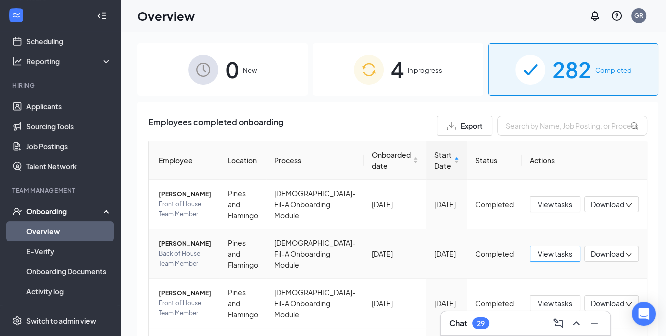
click at [549, 254] on span "View tasks" at bounding box center [555, 254] width 35 height 11
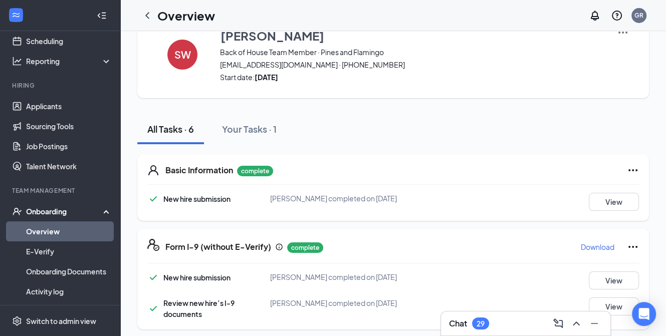
scroll to position [50, 0]
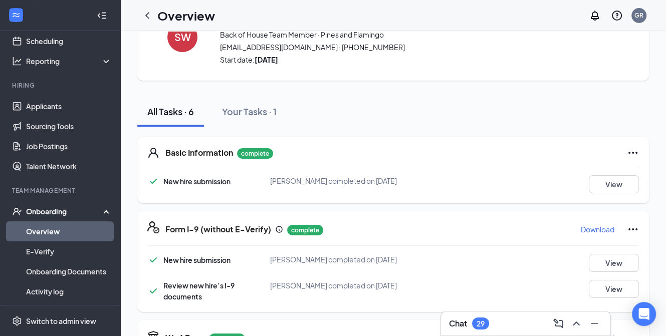
click at [594, 228] on p "Download" at bounding box center [598, 229] width 34 height 10
click at [149, 12] on icon "ChevronLeft" at bounding box center [147, 16] width 12 height 12
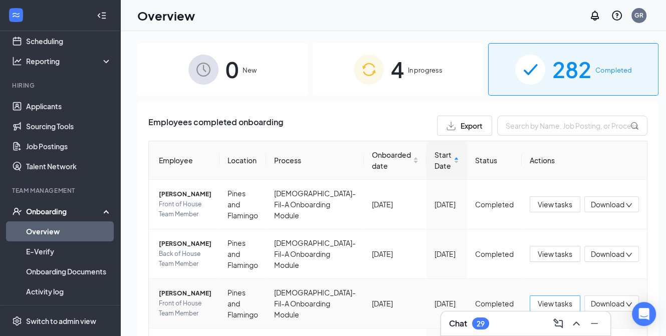
click at [550, 300] on span "View tasks" at bounding box center [555, 303] width 35 height 11
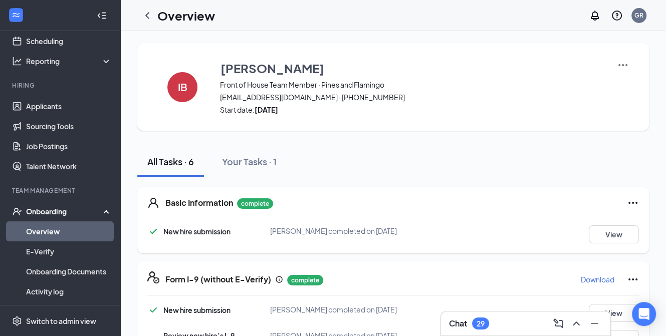
click at [588, 280] on p "Download" at bounding box center [598, 280] width 34 height 10
click at [149, 15] on icon "ChevronLeft" at bounding box center [147, 16] width 12 height 12
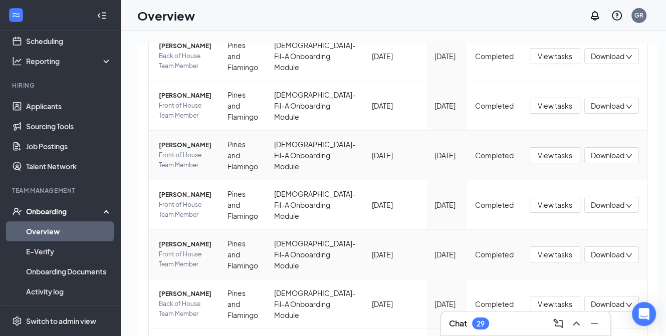
scroll to position [200, 0]
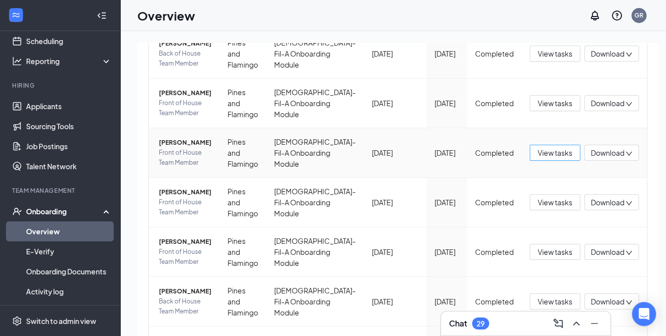
click at [540, 151] on span "View tasks" at bounding box center [555, 152] width 35 height 11
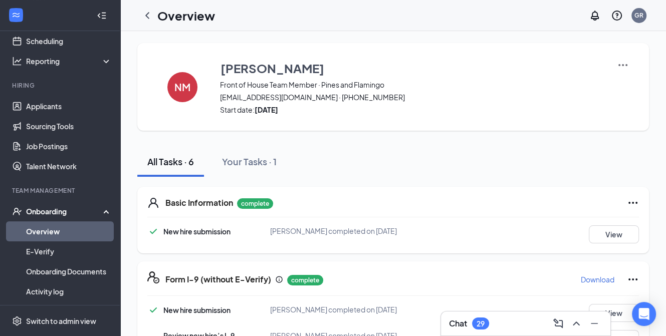
click at [591, 280] on p "Download" at bounding box center [598, 280] width 34 height 10
click at [149, 14] on icon "ChevronLeft" at bounding box center [147, 16] width 12 height 12
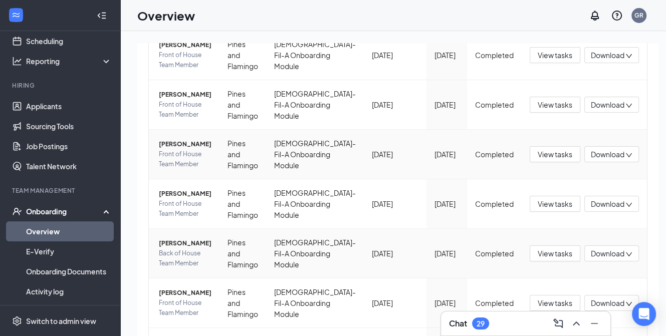
scroll to position [251, 0]
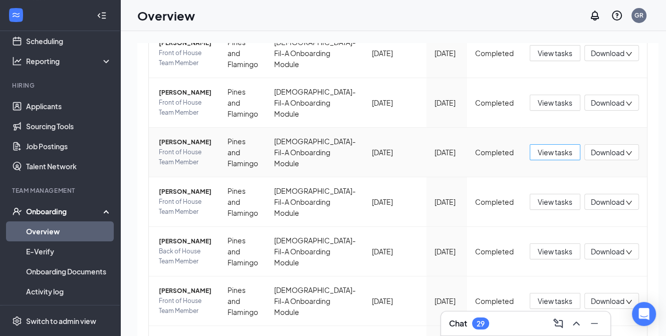
click at [549, 151] on span "View tasks" at bounding box center [555, 152] width 35 height 11
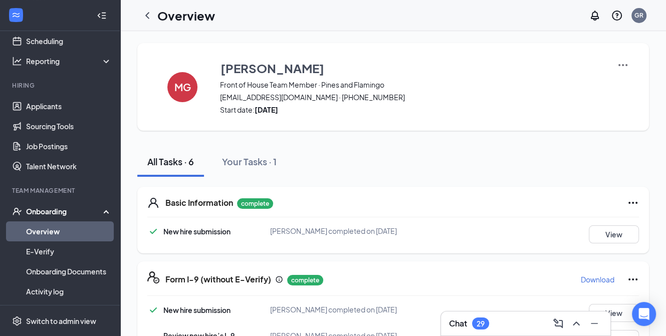
click at [603, 278] on p "Download" at bounding box center [598, 280] width 34 height 10
click at [151, 16] on icon "ChevronLeft" at bounding box center [147, 16] width 12 height 12
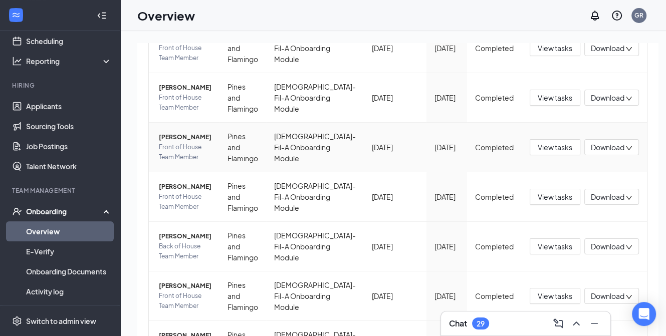
scroll to position [301, 0]
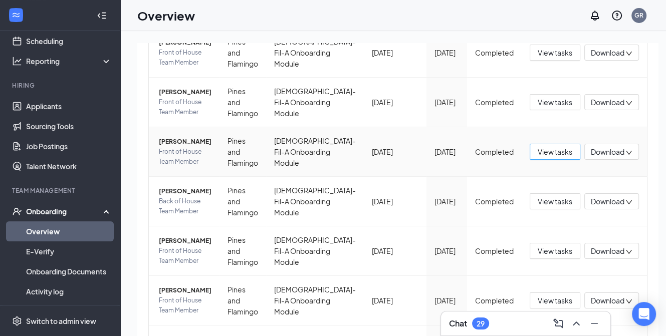
click at [550, 150] on span "View tasks" at bounding box center [555, 151] width 35 height 11
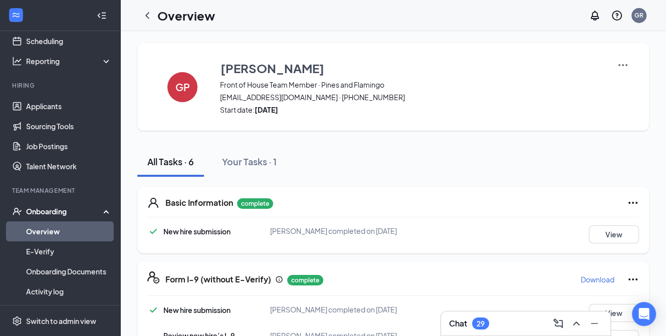
click at [596, 278] on p "Download" at bounding box center [598, 280] width 34 height 10
click at [146, 19] on icon "ChevronLeft" at bounding box center [147, 16] width 12 height 12
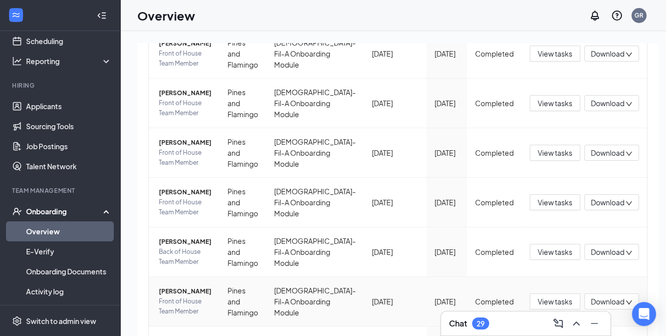
scroll to position [301, 0]
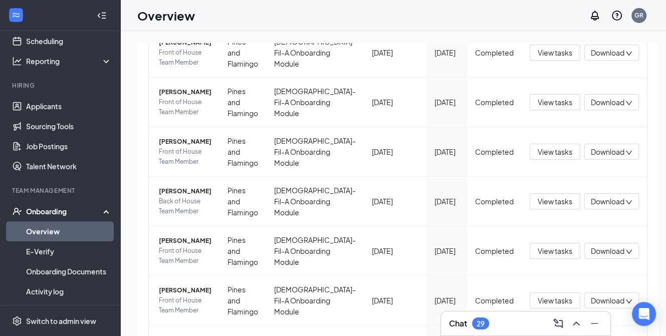
click at [140, 186] on div "Employees completed onboarding Export Employee Location Process Onboarded date …" at bounding box center [397, 118] width 521 height 634
click at [538, 203] on span "View tasks" at bounding box center [555, 201] width 35 height 11
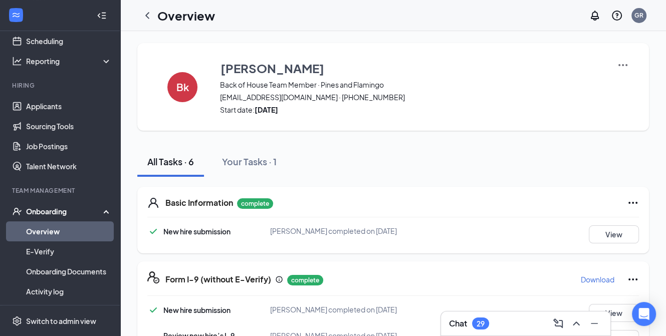
click at [601, 276] on p "Download" at bounding box center [598, 280] width 34 height 10
click at [149, 16] on icon "ChevronLeft" at bounding box center [147, 16] width 12 height 12
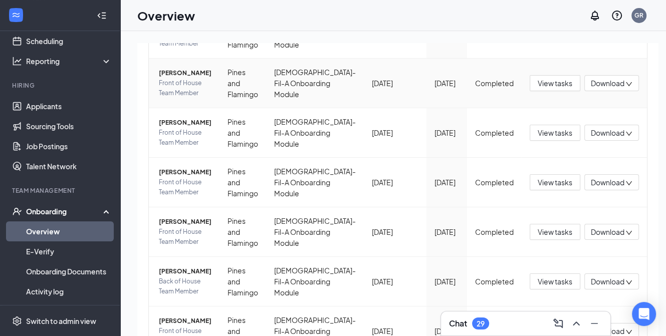
scroll to position [301, 0]
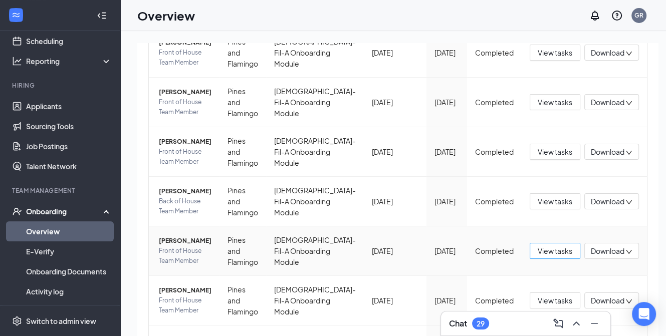
click at [551, 248] on span "View tasks" at bounding box center [555, 250] width 35 height 11
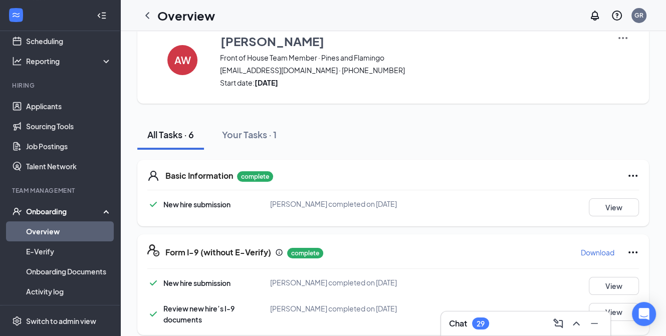
scroll to position [50, 0]
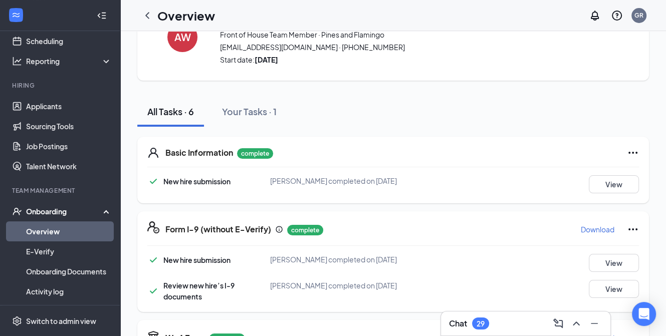
click at [585, 223] on button "Download" at bounding box center [597, 229] width 35 height 16
click at [148, 15] on icon "ChevronLeft" at bounding box center [147, 16] width 12 height 12
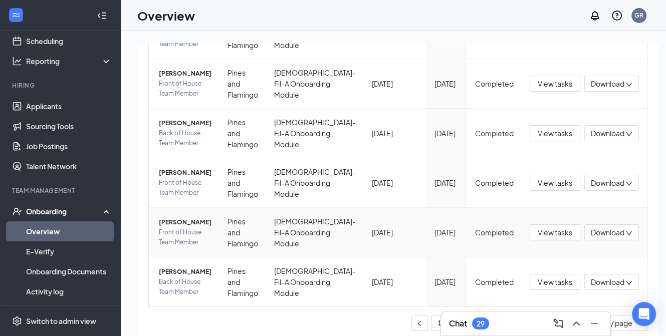
scroll to position [373, 0]
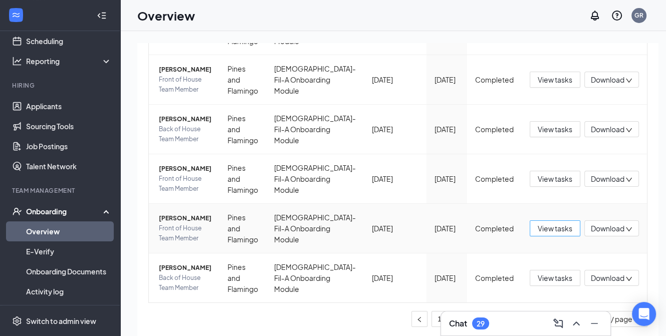
click at [538, 226] on span "View tasks" at bounding box center [555, 228] width 35 height 11
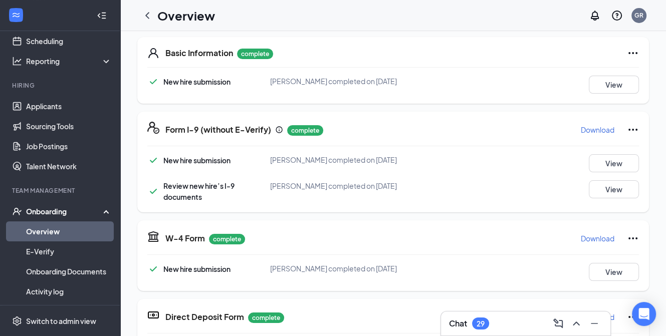
scroll to position [100, 0]
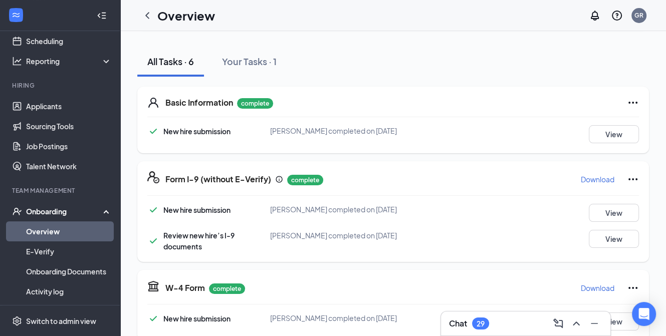
click at [585, 178] on p "Download" at bounding box center [598, 179] width 34 height 10
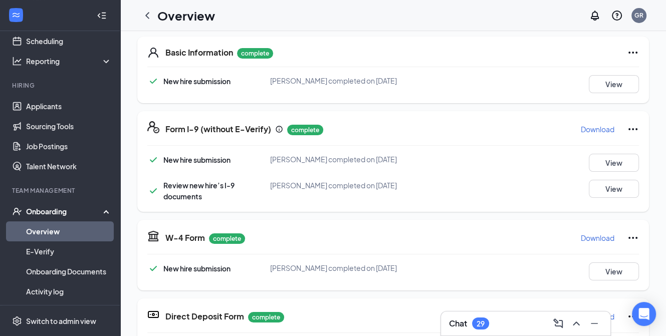
scroll to position [0, 0]
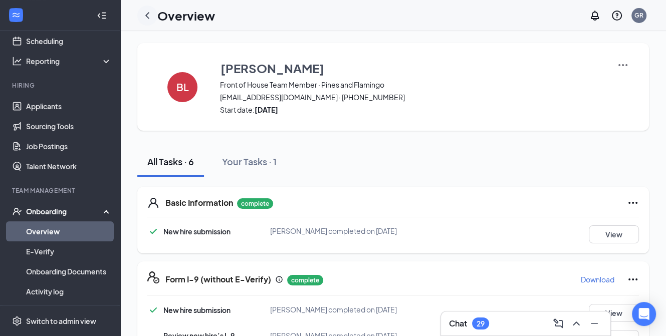
click at [147, 14] on icon "ChevronLeft" at bounding box center [147, 15] width 4 height 7
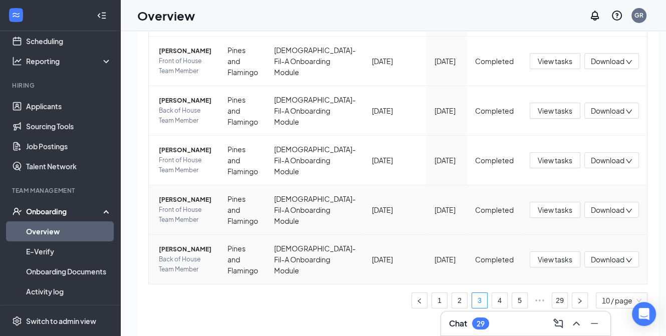
scroll to position [45, 0]
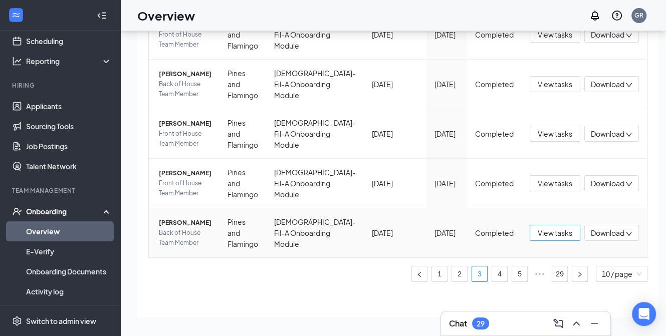
click at [538, 230] on span "View tasks" at bounding box center [555, 232] width 35 height 11
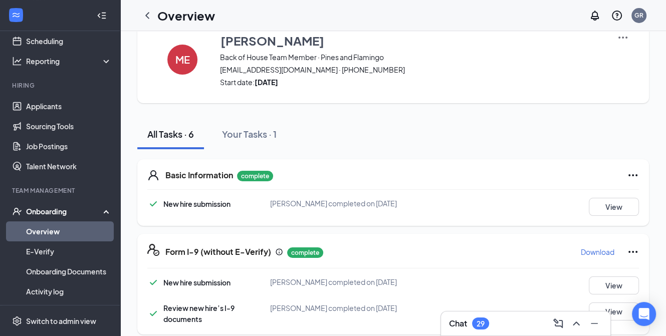
scroll to position [50, 0]
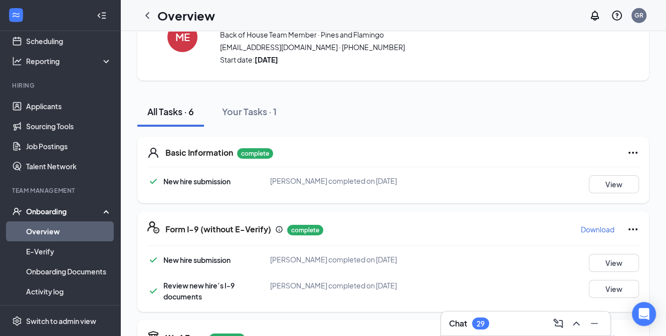
click at [602, 227] on p "Download" at bounding box center [598, 229] width 34 height 10
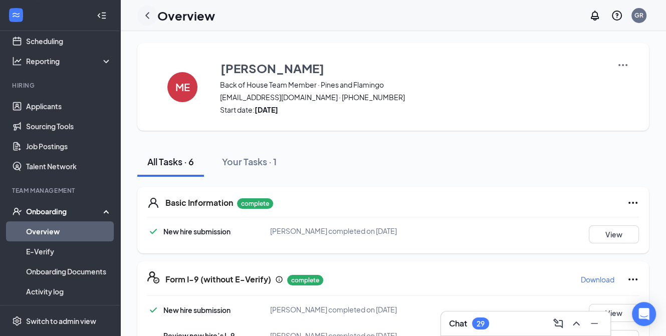
click at [147, 15] on icon "ChevronLeft" at bounding box center [147, 15] width 4 height 7
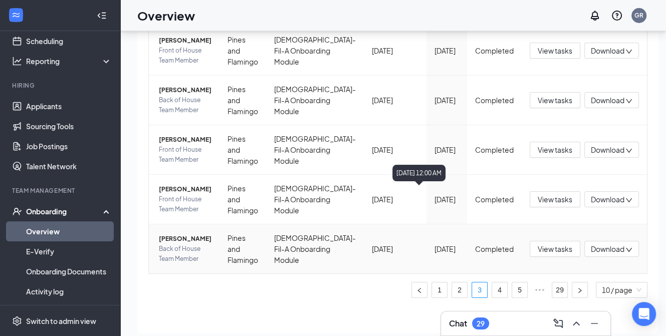
scroll to position [45, 0]
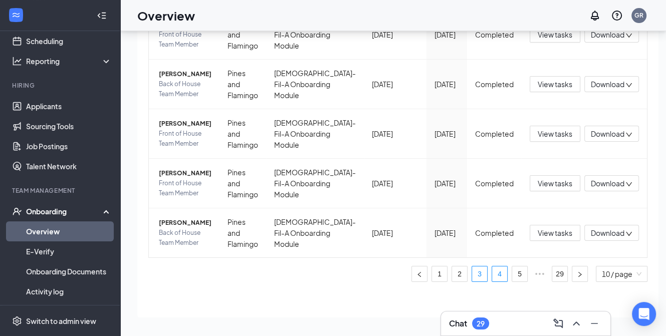
click at [492, 275] on link "4" at bounding box center [499, 274] width 15 height 15
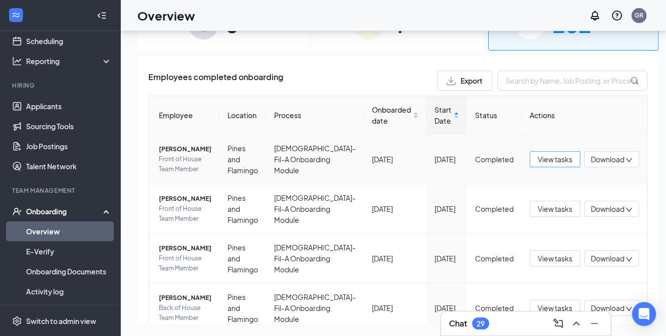
click at [538, 157] on span "View tasks" at bounding box center [555, 159] width 35 height 11
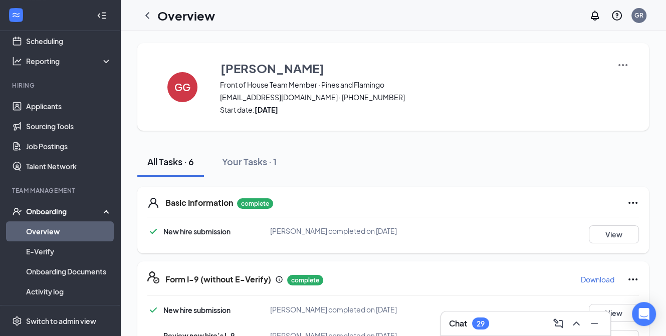
click at [585, 280] on p "Download" at bounding box center [598, 280] width 34 height 10
click at [148, 13] on icon "ChevronLeft" at bounding box center [147, 15] width 4 height 7
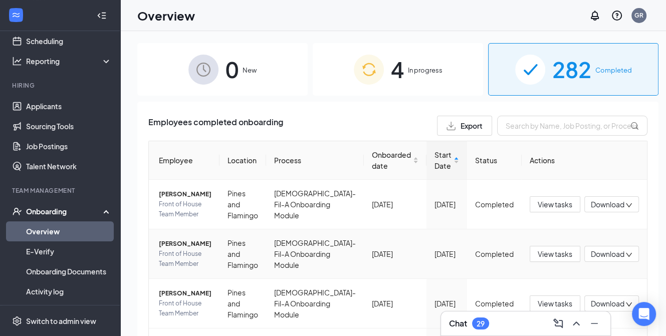
scroll to position [50, 0]
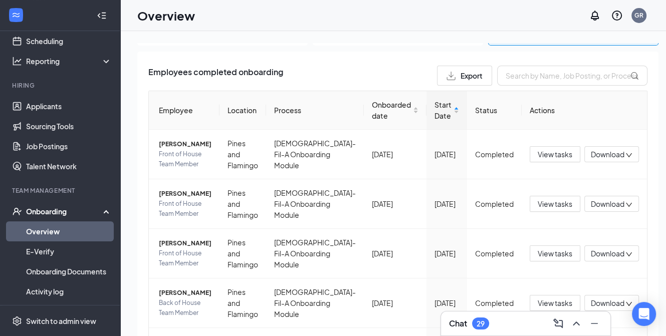
click at [301, 50] on div "0 New 4 In progress 282 Completed Employees completed onboarding Export Employe…" at bounding box center [397, 206] width 521 height 326
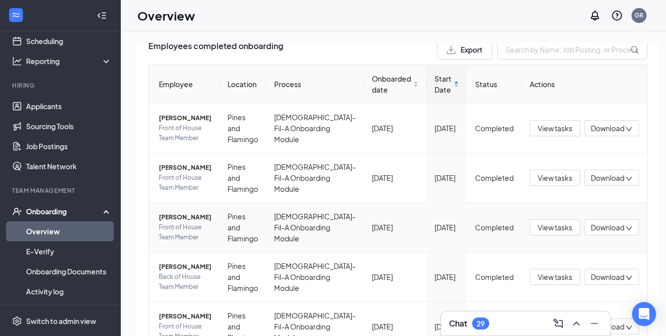
scroll to position [100, 0]
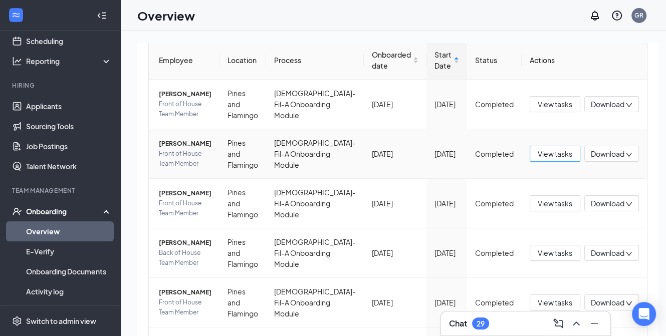
click at [540, 150] on span "View tasks" at bounding box center [555, 153] width 35 height 11
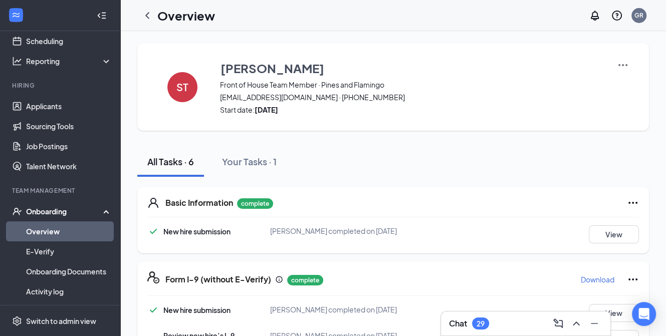
click at [585, 276] on p "Download" at bounding box center [598, 280] width 34 height 10
click at [149, 13] on icon "ChevronLeft" at bounding box center [147, 15] width 4 height 7
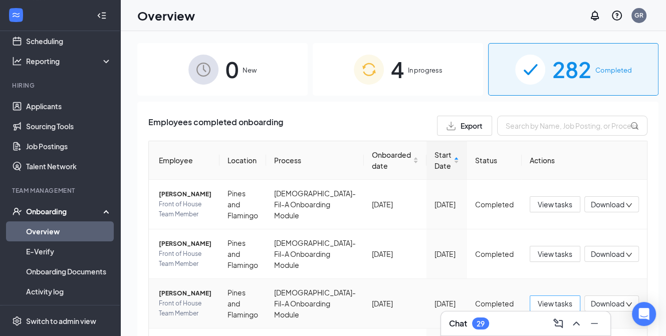
click at [538, 301] on span "View tasks" at bounding box center [555, 303] width 35 height 11
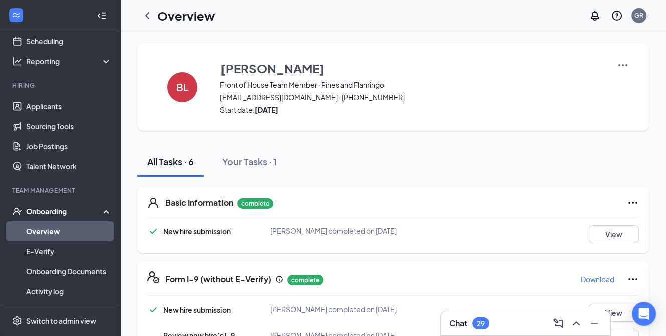
click at [585, 272] on button "Download" at bounding box center [597, 280] width 35 height 16
click at [147, 15] on icon "ChevronLeft" at bounding box center [147, 16] width 12 height 12
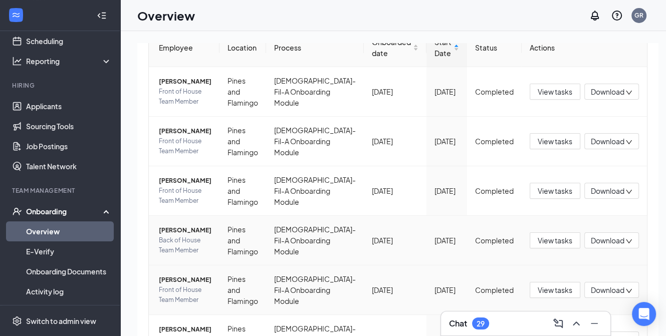
scroll to position [150, 0]
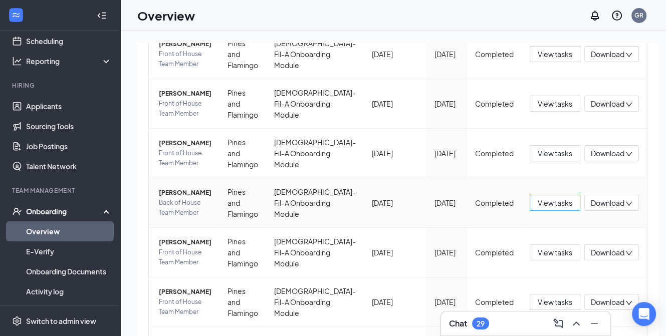
click at [539, 202] on span "View tasks" at bounding box center [555, 202] width 35 height 11
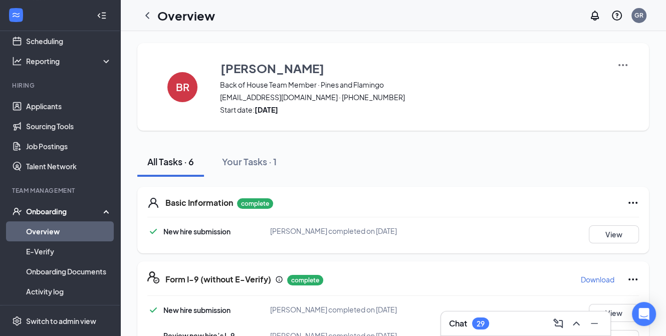
click at [593, 280] on p "Download" at bounding box center [598, 280] width 34 height 10
click at [148, 15] on icon "ChevronLeft" at bounding box center [147, 16] width 12 height 12
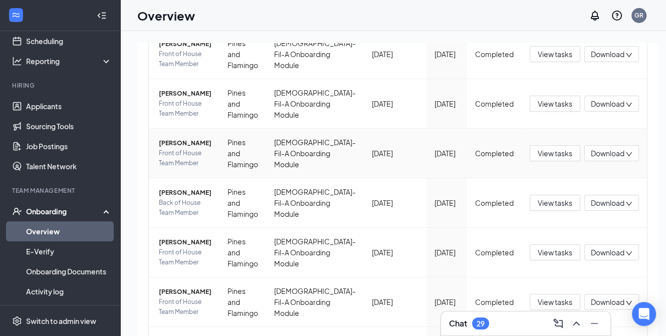
scroll to position [200, 0]
click at [538, 202] on span "View tasks" at bounding box center [555, 202] width 35 height 11
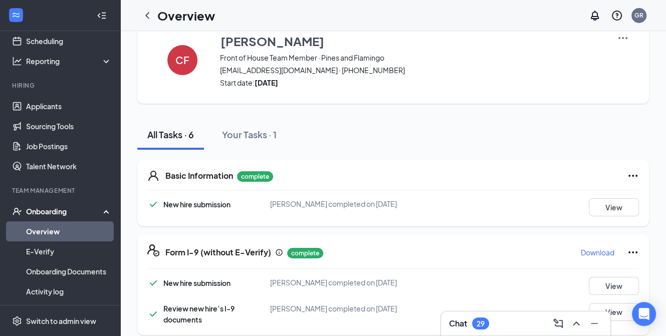
scroll to position [50, 0]
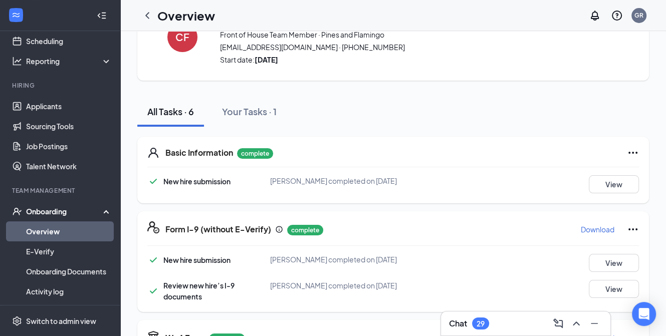
click at [586, 232] on p "Download" at bounding box center [598, 229] width 34 height 10
click at [152, 16] on icon "ChevronLeft" at bounding box center [147, 16] width 12 height 12
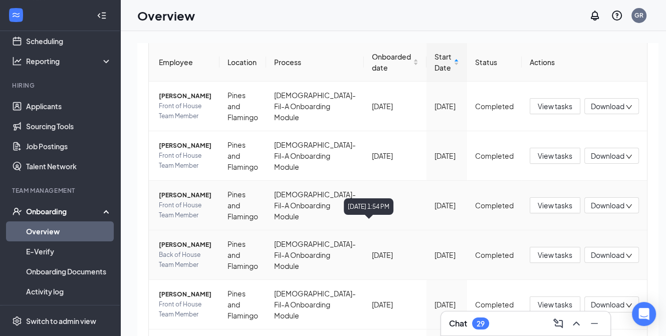
scroll to position [100, 0]
